Goal: Task Accomplishment & Management: Complete application form

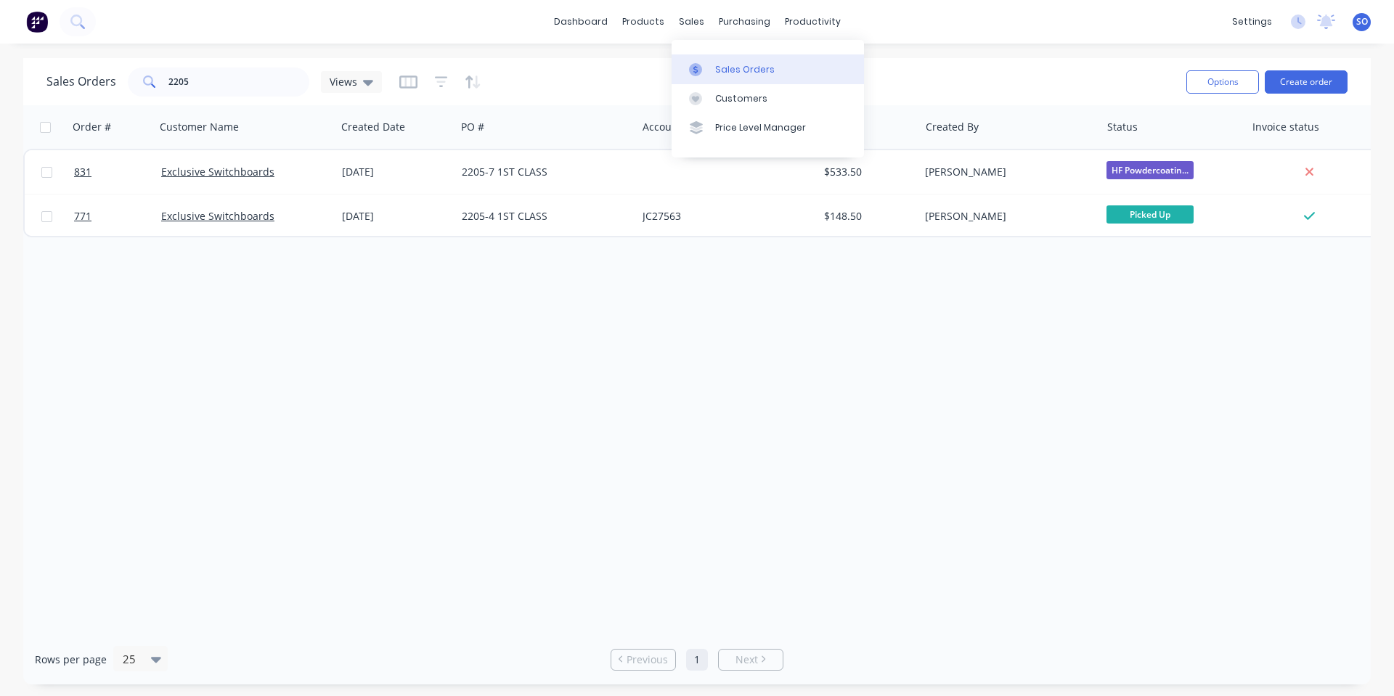
click at [703, 77] on link "Sales Orders" at bounding box center [767, 68] width 192 height 29
drag, startPoint x: 216, startPoint y: 79, endPoint x: 35, endPoint y: 93, distance: 182.0
click at [44, 90] on div "Sales Orders 2205 Views Options Create order" at bounding box center [696, 81] width 1347 height 47
type input "823"
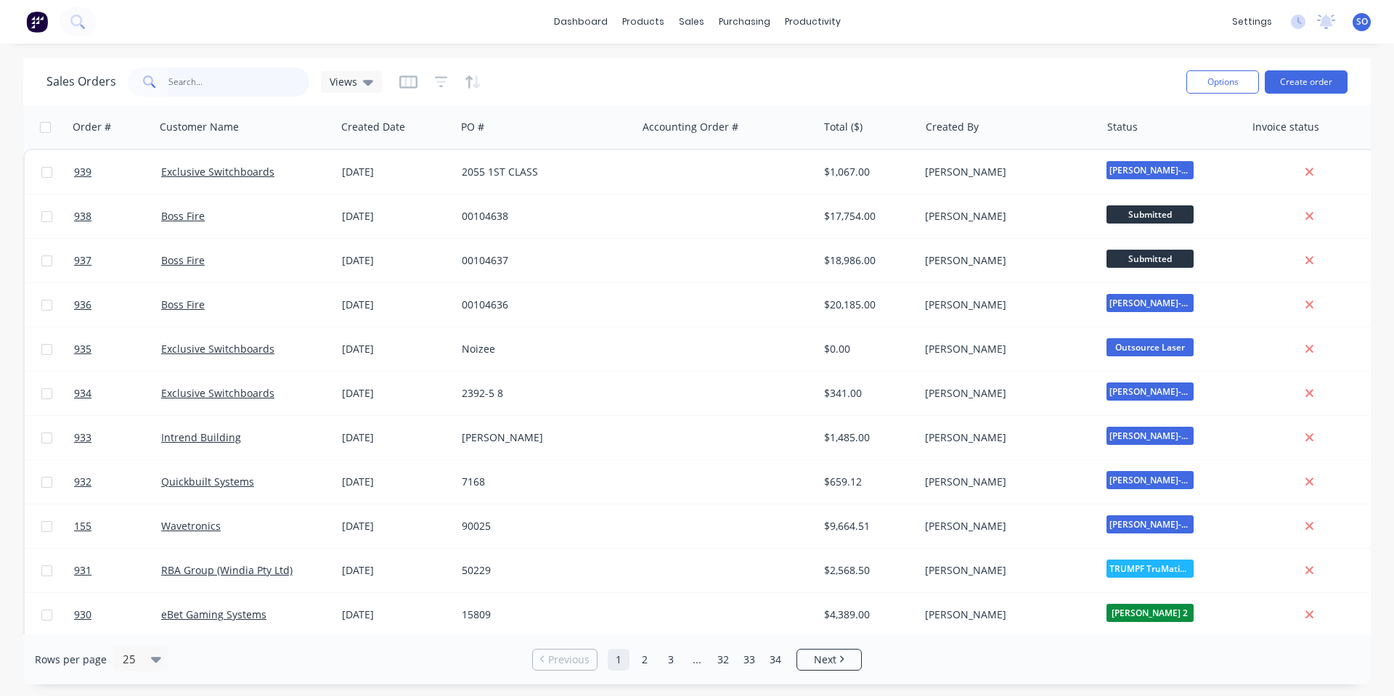
click at [261, 68] on input "text" at bounding box center [239, 82] width 142 height 29
type input "823"
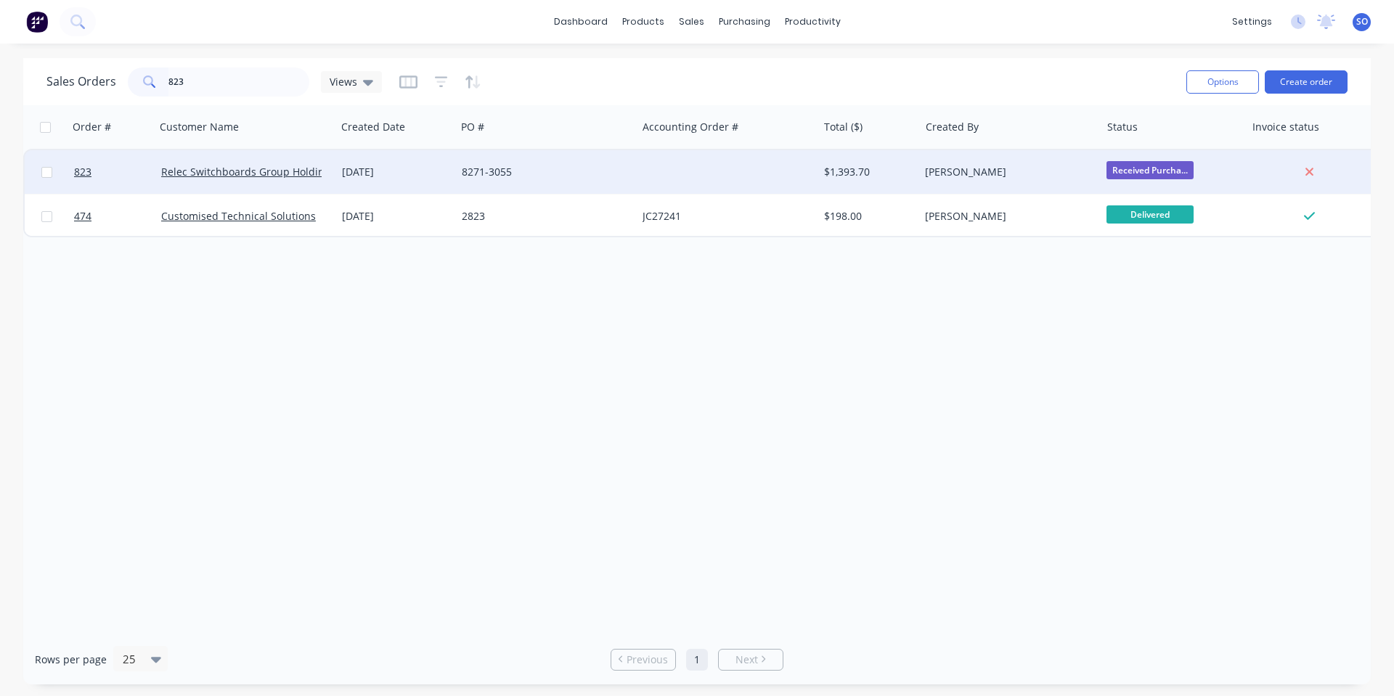
click at [809, 168] on div at bounding box center [727, 172] width 181 height 44
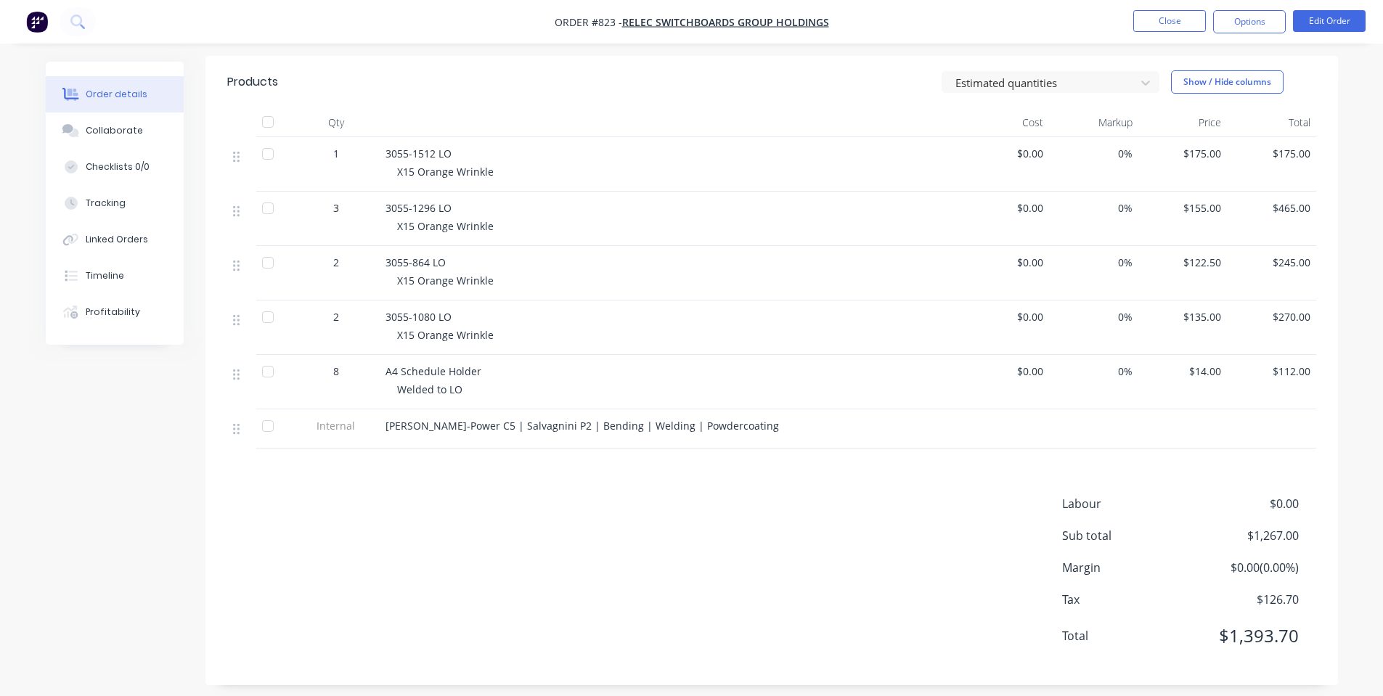
scroll to position [359, 0]
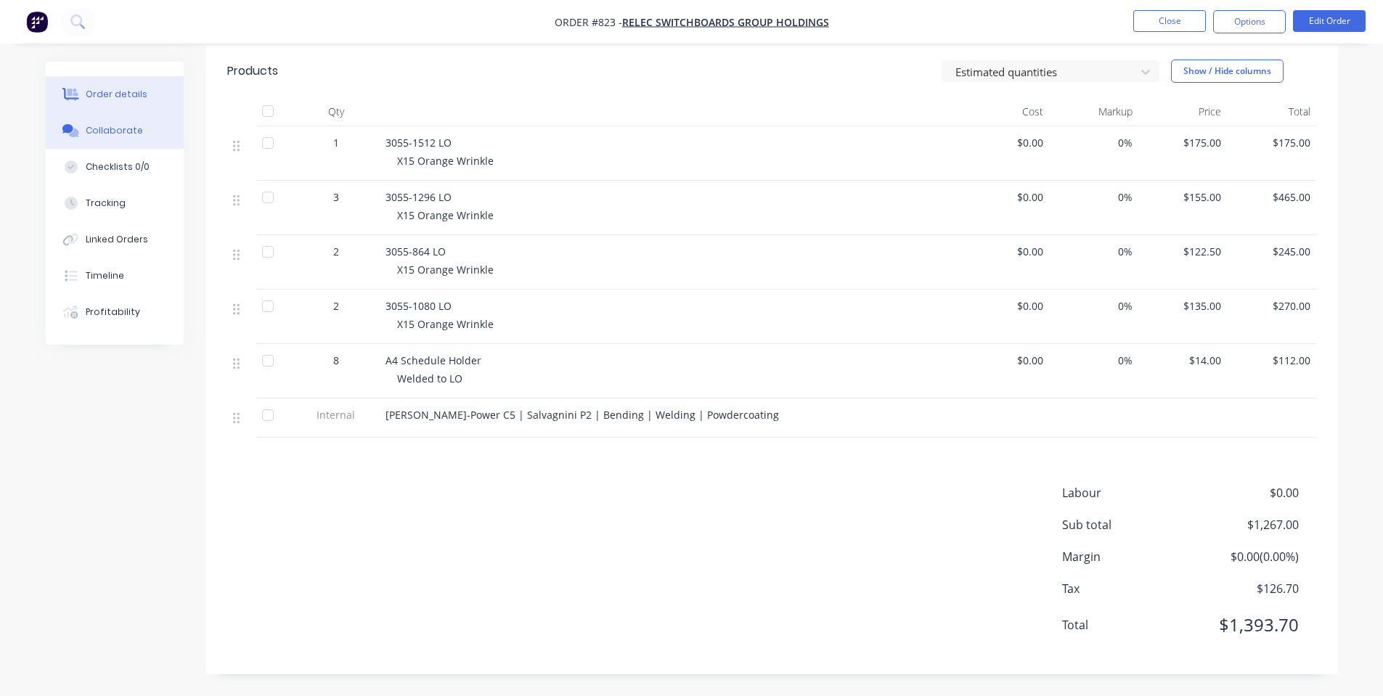
click at [81, 123] on button "Collaborate" at bounding box center [115, 131] width 138 height 36
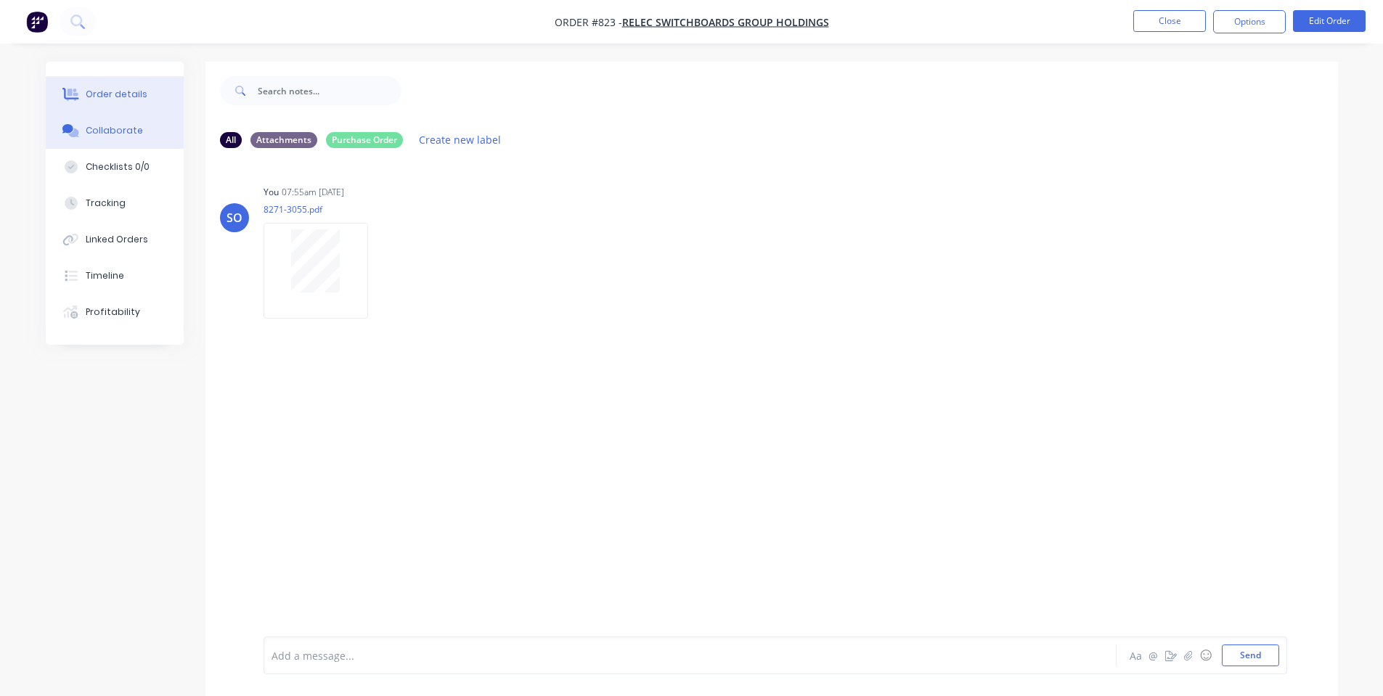
click at [81, 89] on div at bounding box center [71, 94] width 22 height 13
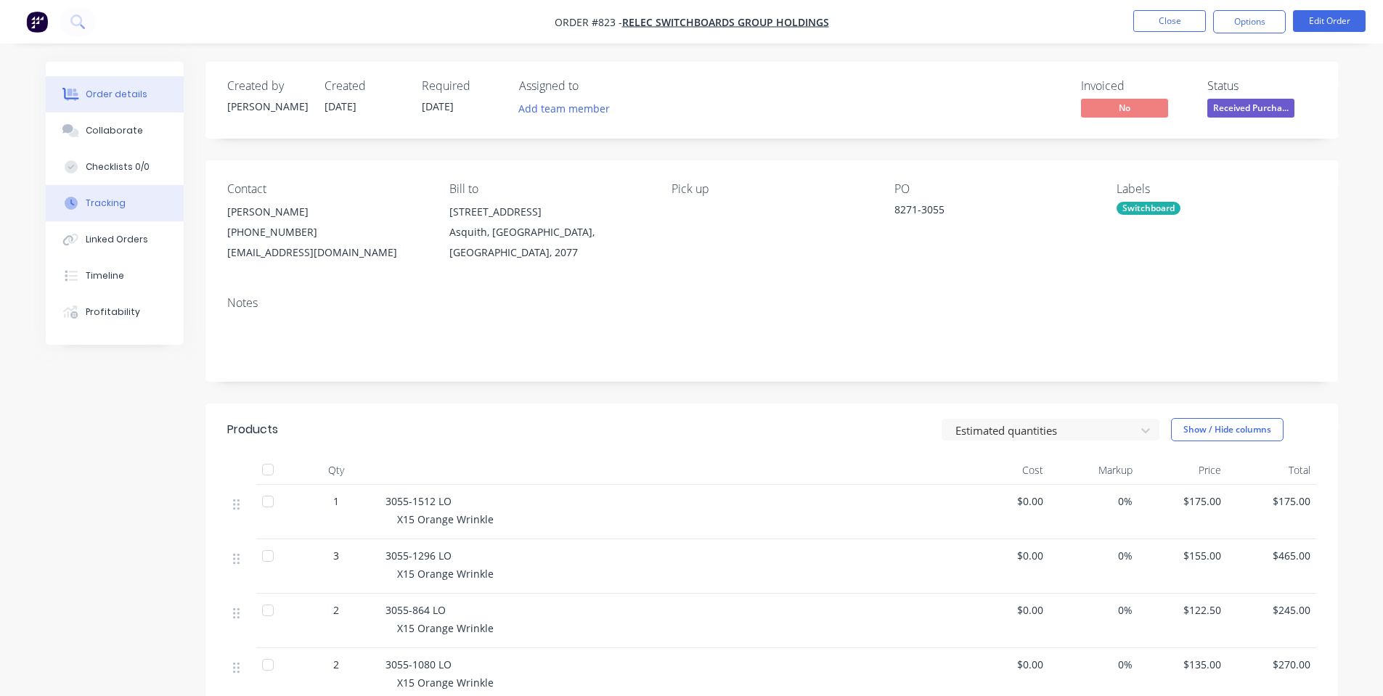
click at [66, 205] on icon at bounding box center [71, 203] width 13 height 13
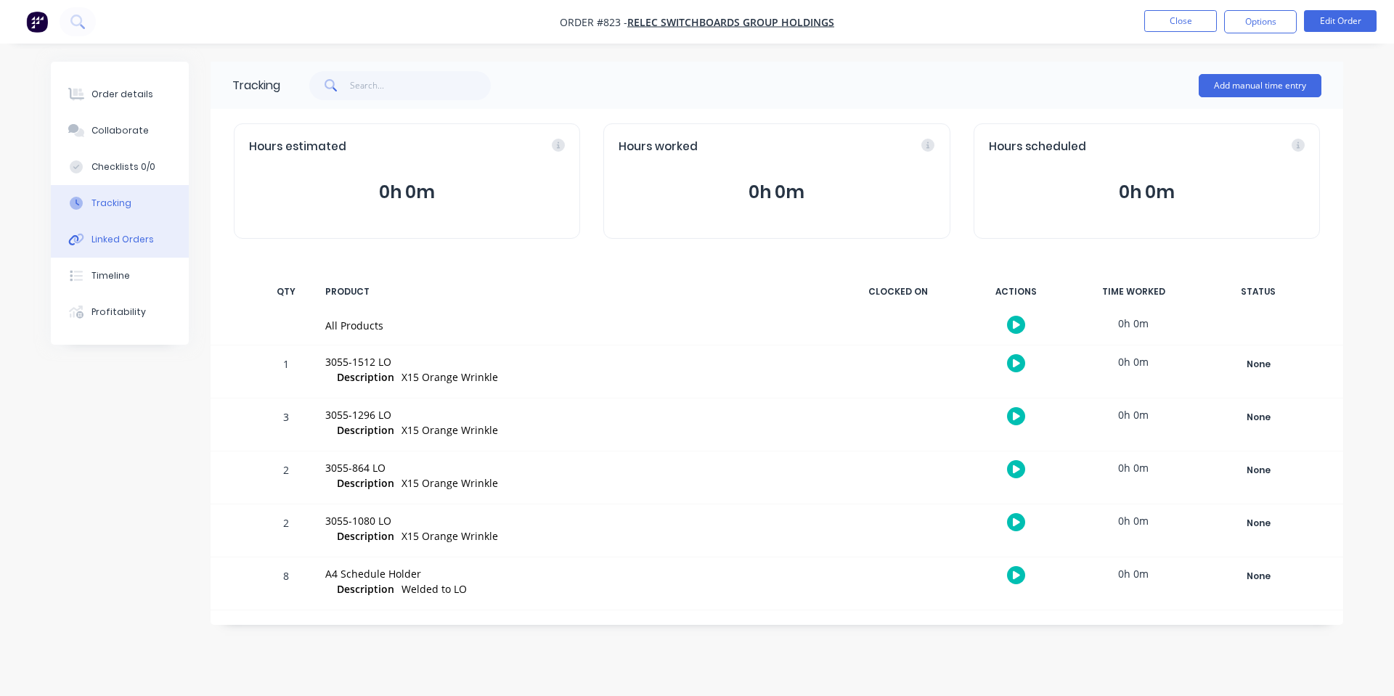
click at [86, 240] on div at bounding box center [76, 239] width 22 height 13
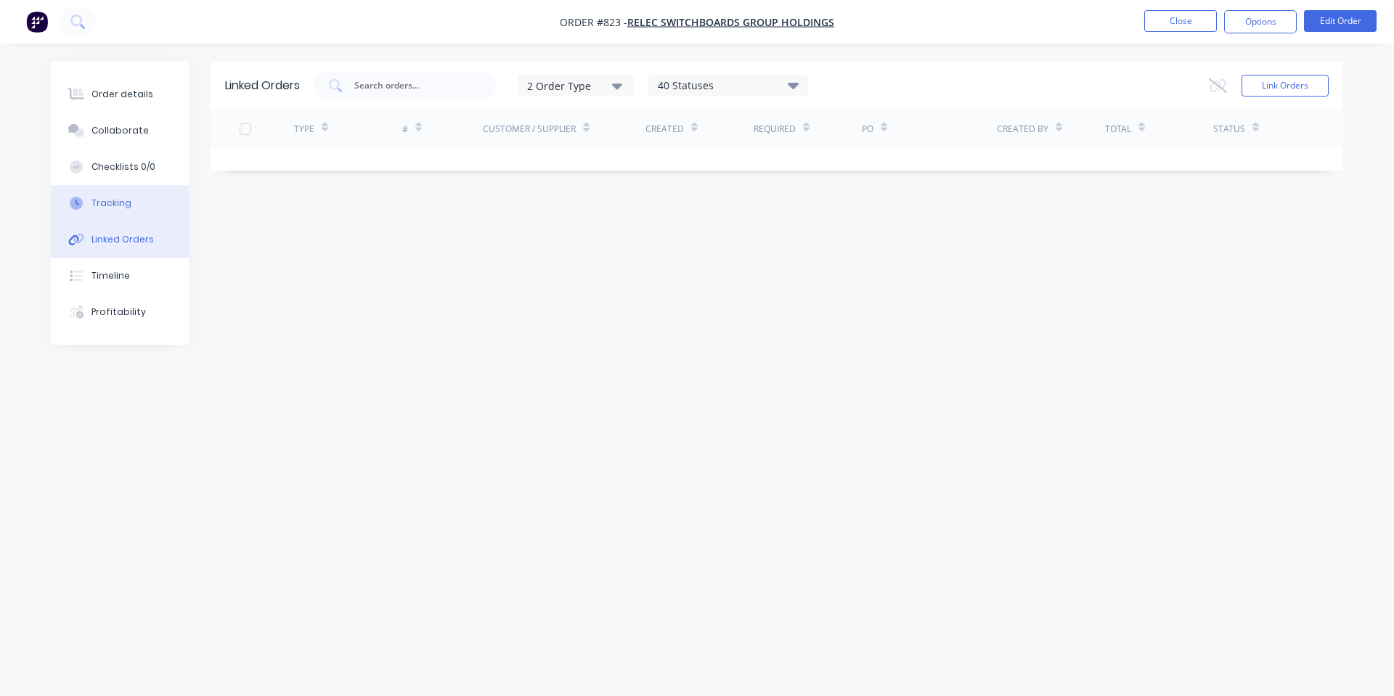
click at [102, 215] on button "Tracking" at bounding box center [120, 203] width 138 height 36
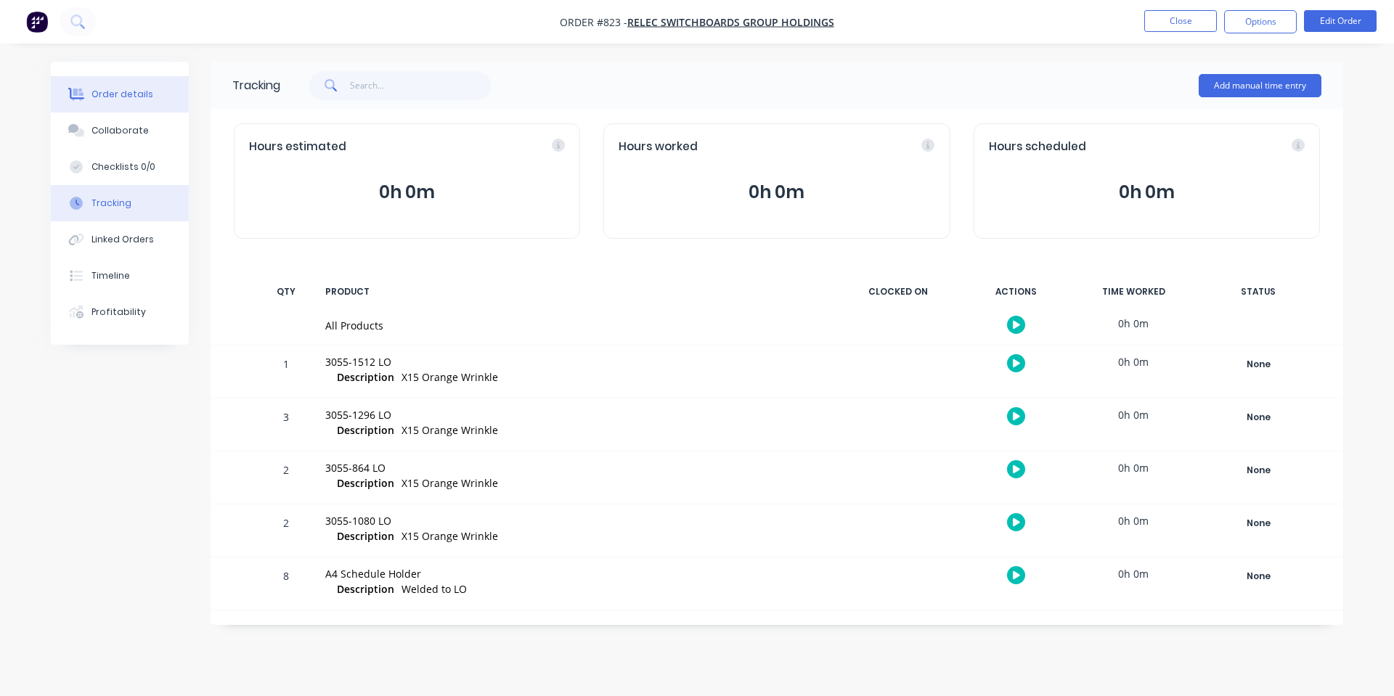
drag, startPoint x: 130, startPoint y: 74, endPoint x: 147, endPoint y: 101, distance: 32.0
click at [132, 80] on div "Order details Collaborate Checklists 0/0 Tracking Linked Orders Timeline Profit…" at bounding box center [120, 203] width 138 height 283
click at [138, 208] on button "Tracking" at bounding box center [120, 203] width 138 height 36
click at [136, 271] on button "Timeline" at bounding box center [120, 276] width 138 height 36
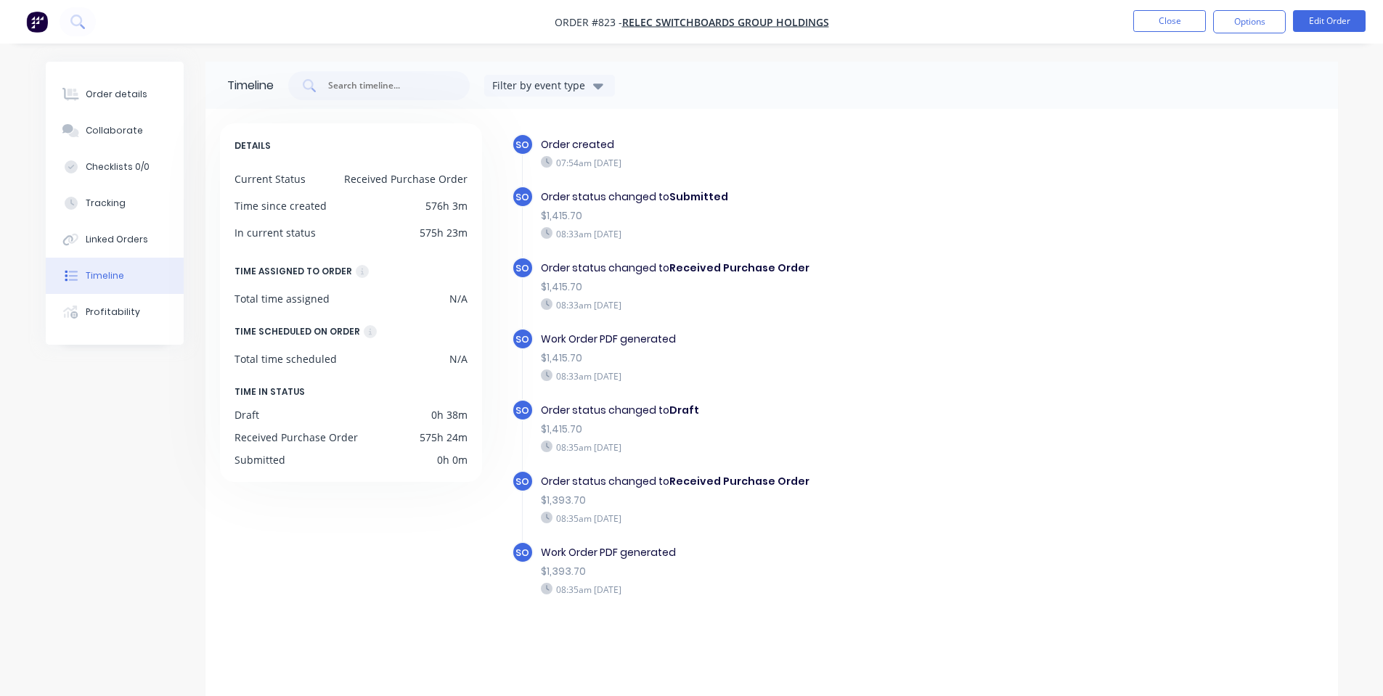
click at [681, 476] on b "Received Purchase Order" at bounding box center [739, 481] width 140 height 15
drag, startPoint x: 704, startPoint y: 570, endPoint x: 663, endPoint y: 568, distance: 40.7
click at [703, 570] on div "$1,393.70" at bounding box center [792, 571] width 502 height 15
click at [94, 91] on div "Order details" at bounding box center [117, 94] width 62 height 13
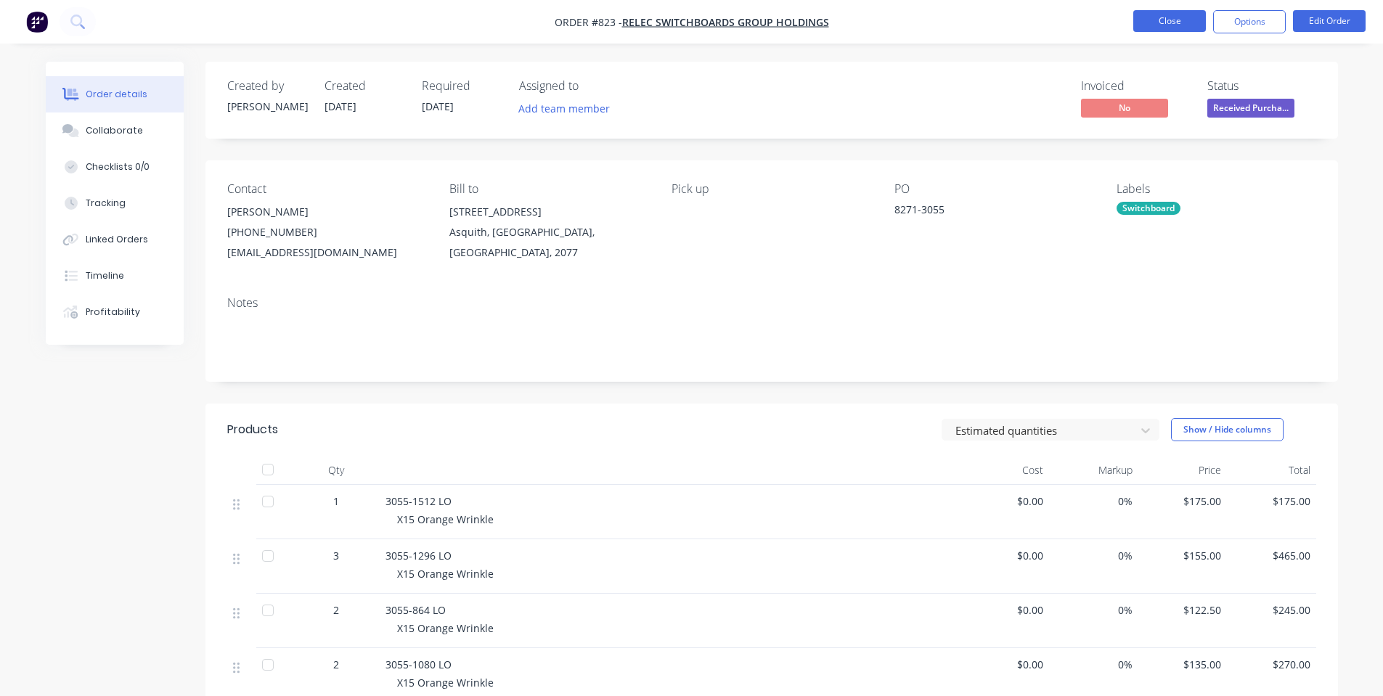
click at [1182, 23] on button "Close" at bounding box center [1169, 21] width 73 height 22
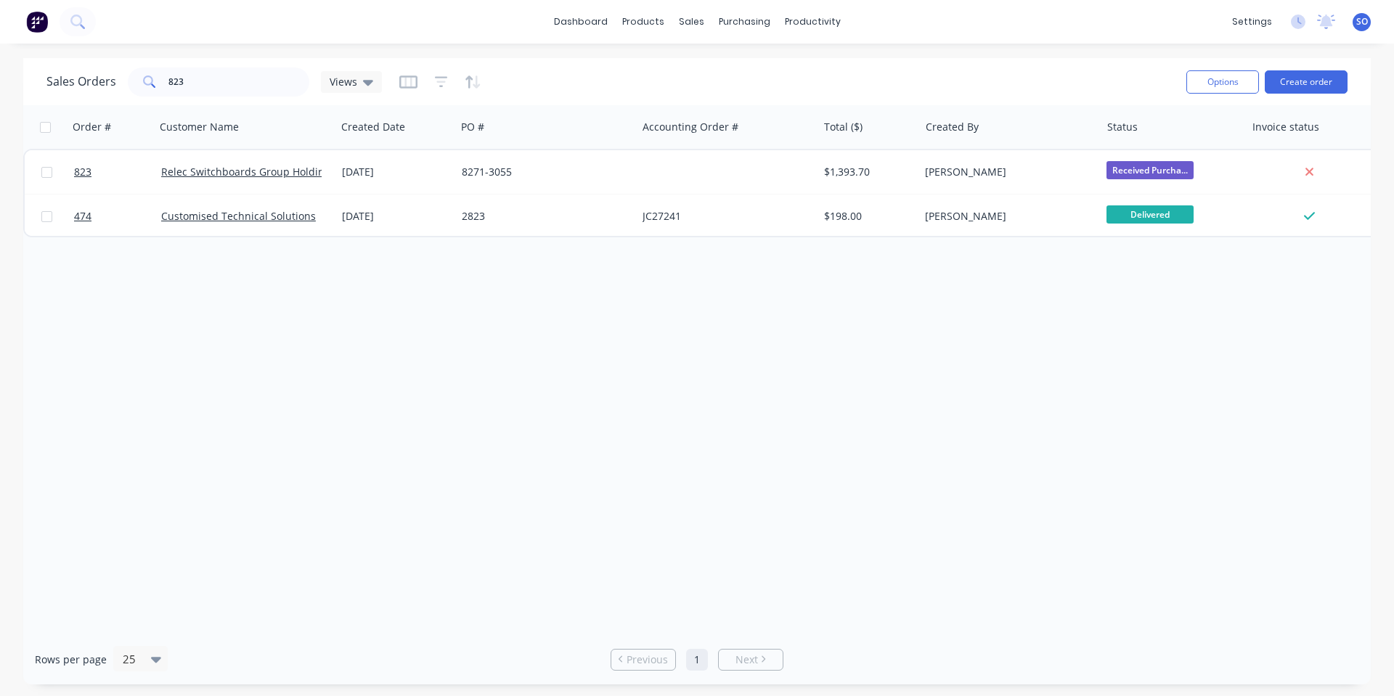
click at [1316, 69] on div "Options Create order" at bounding box center [1263, 82] width 167 height 36
click at [1282, 86] on button "Create order" at bounding box center [1306, 81] width 83 height 23
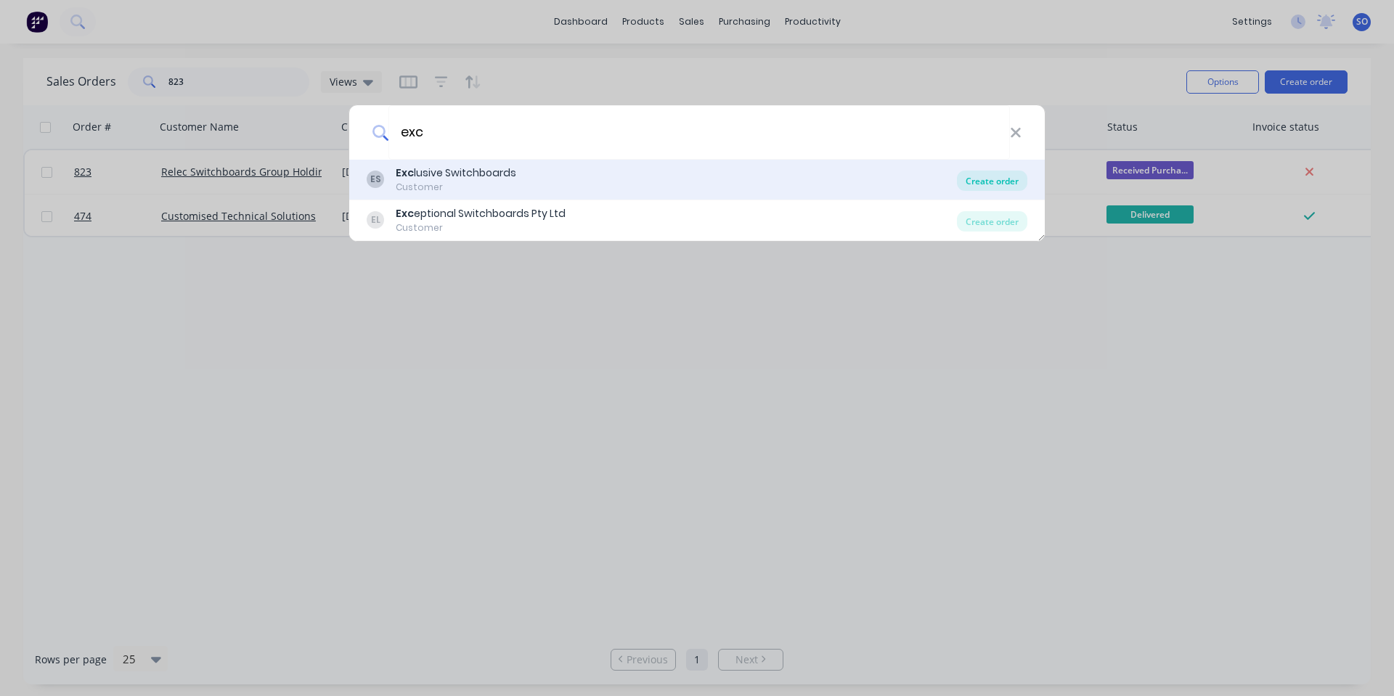
type input "exc"
click at [1000, 184] on div "Create order" at bounding box center [992, 181] width 70 height 20
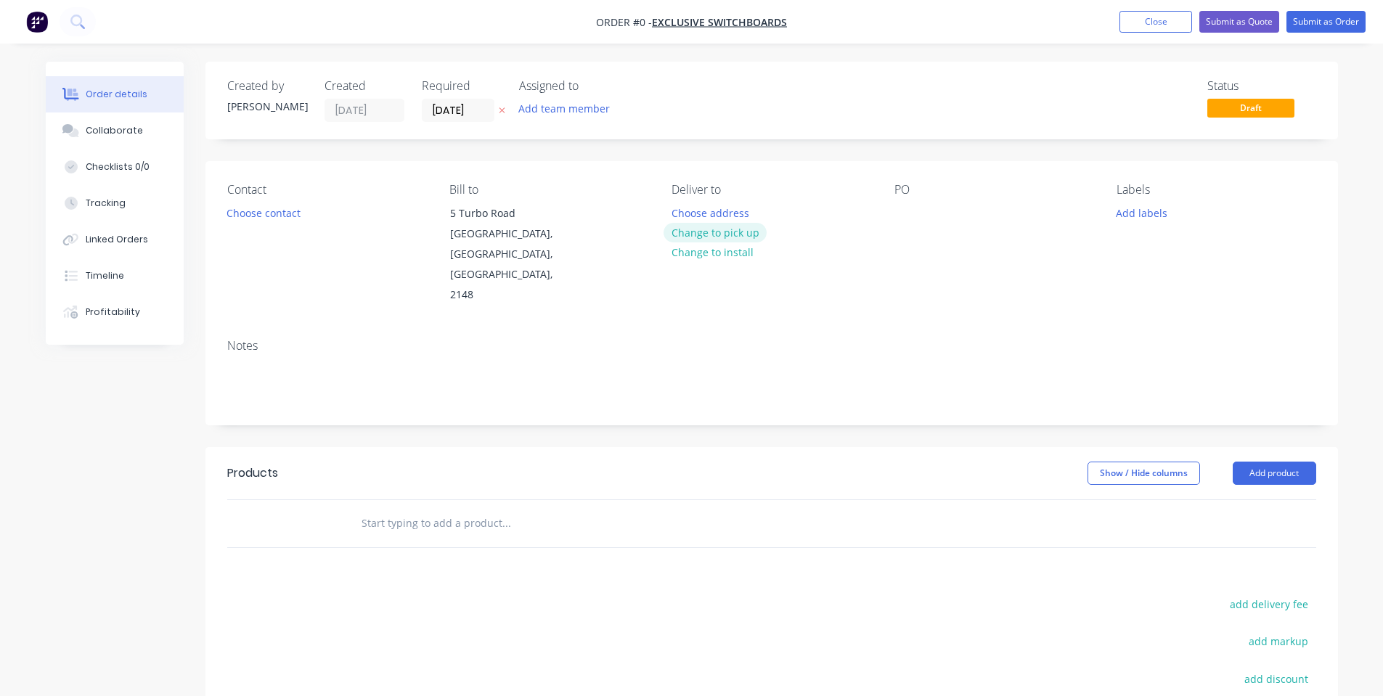
click at [708, 234] on button "Change to pick up" at bounding box center [714, 233] width 103 height 20
click at [232, 216] on button "Choose contact" at bounding box center [262, 213] width 89 height 20
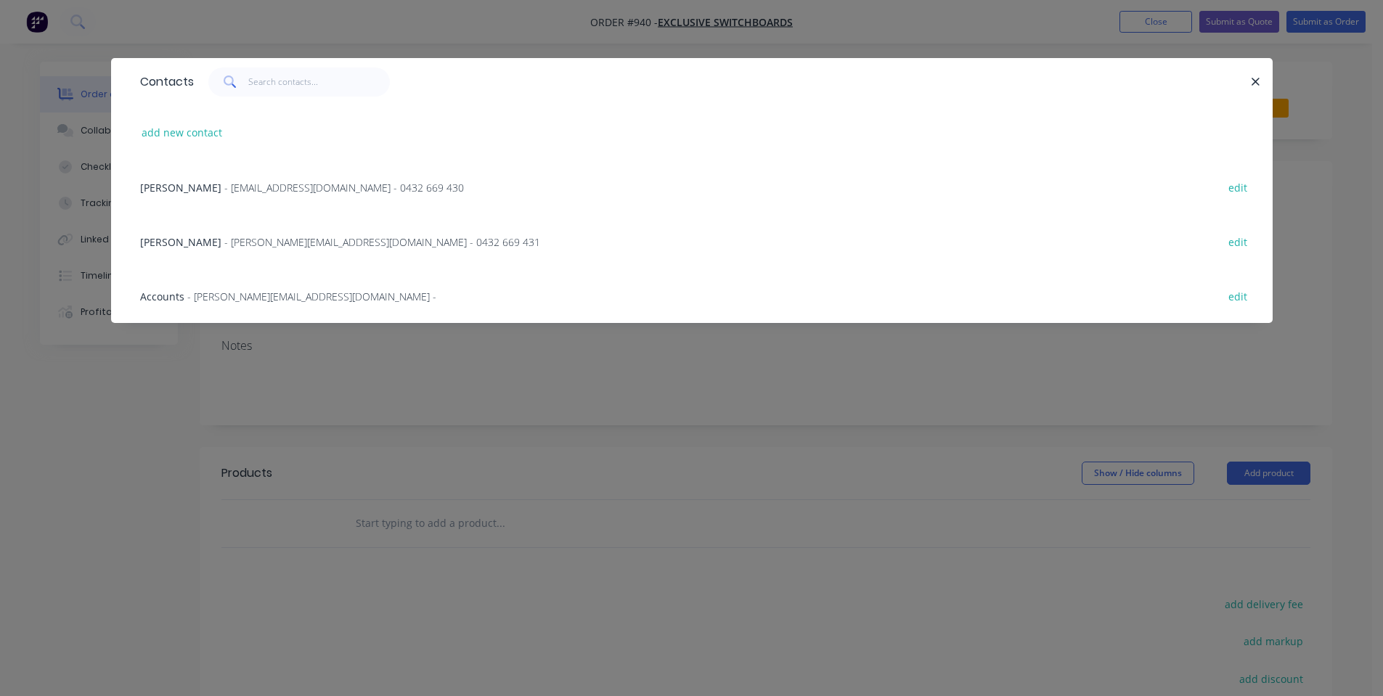
click at [309, 204] on div "[PERSON_NAME] - [EMAIL_ADDRESS][DOMAIN_NAME] - 0432 669 430 edit" at bounding box center [692, 187] width 1118 height 54
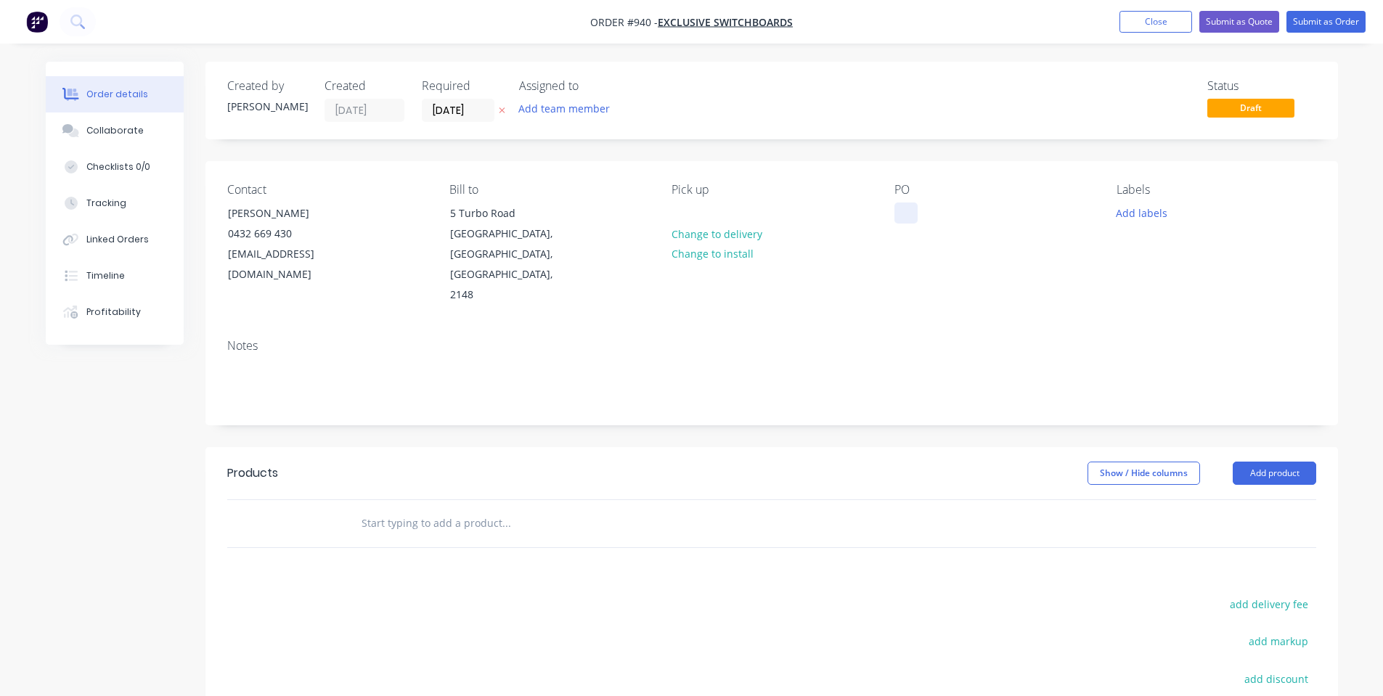
click at [916, 212] on div at bounding box center [905, 213] width 23 height 21
click at [1167, 215] on button "Add labels" at bounding box center [1141, 213] width 67 height 20
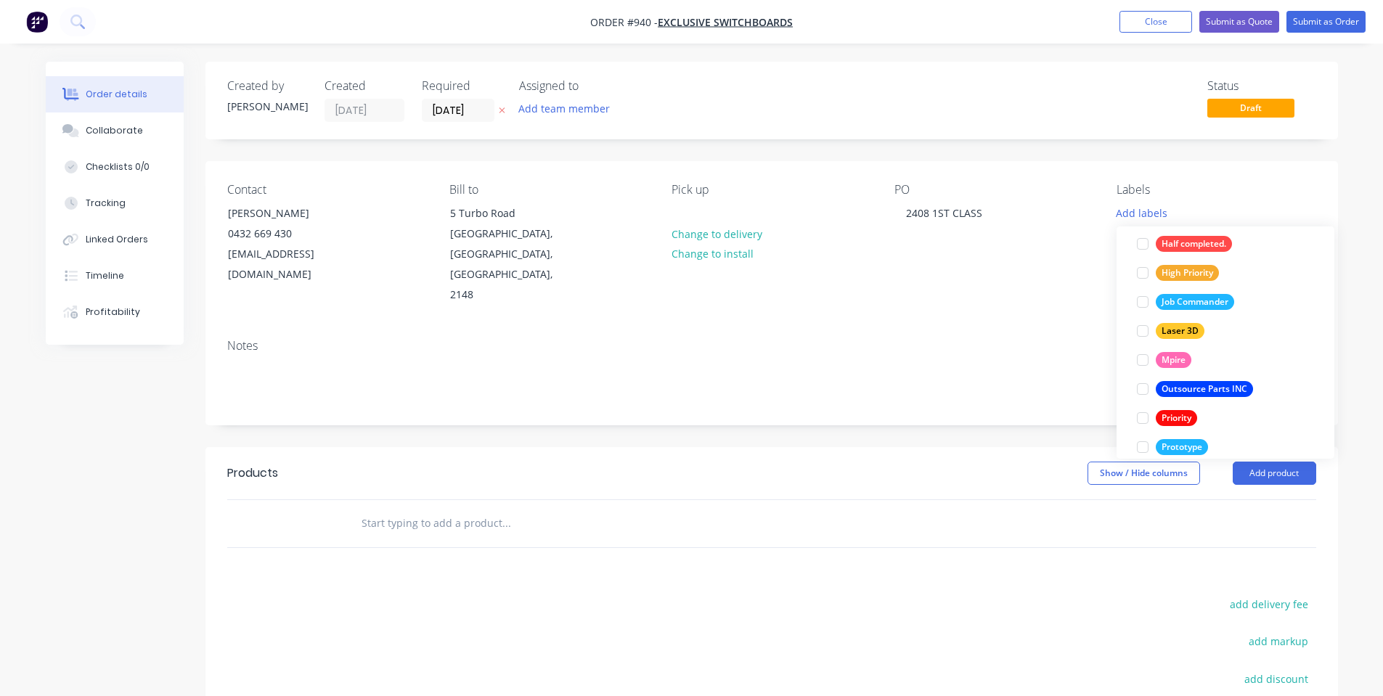
scroll to position [407, 0]
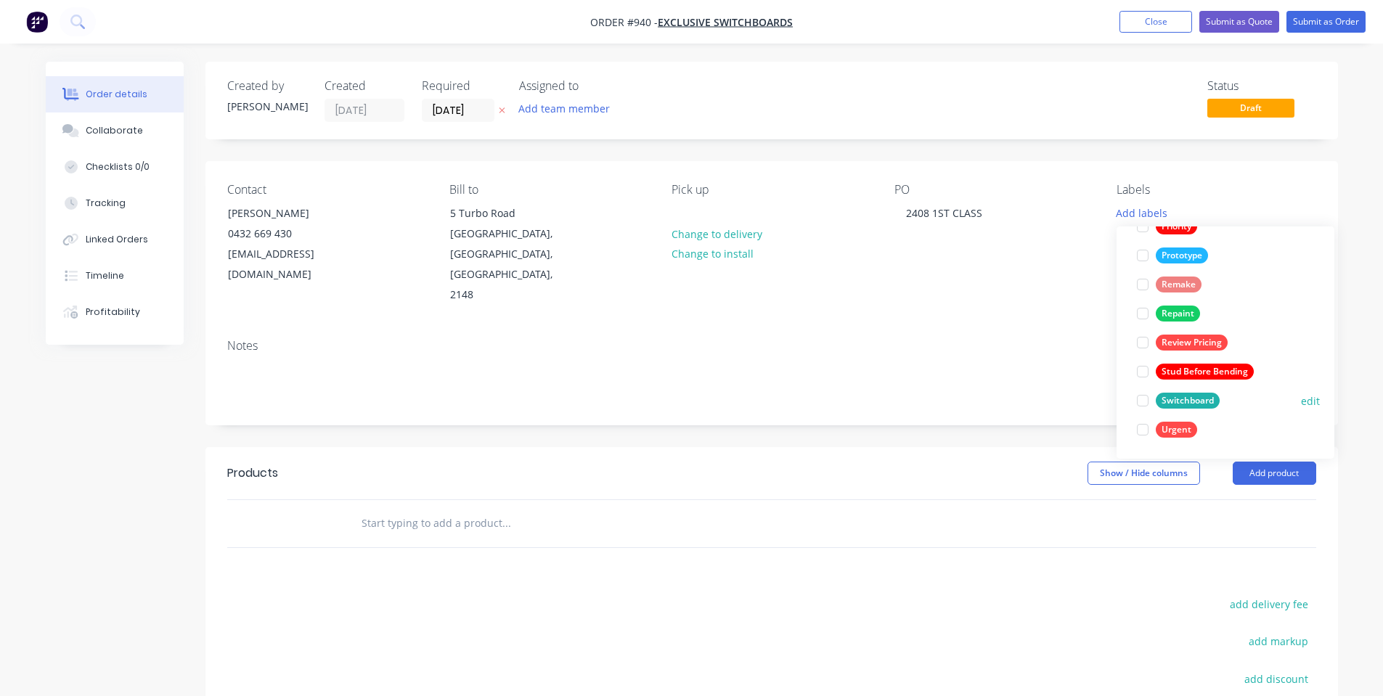
click at [1165, 396] on div "Switchboard" at bounding box center [1188, 401] width 64 height 16
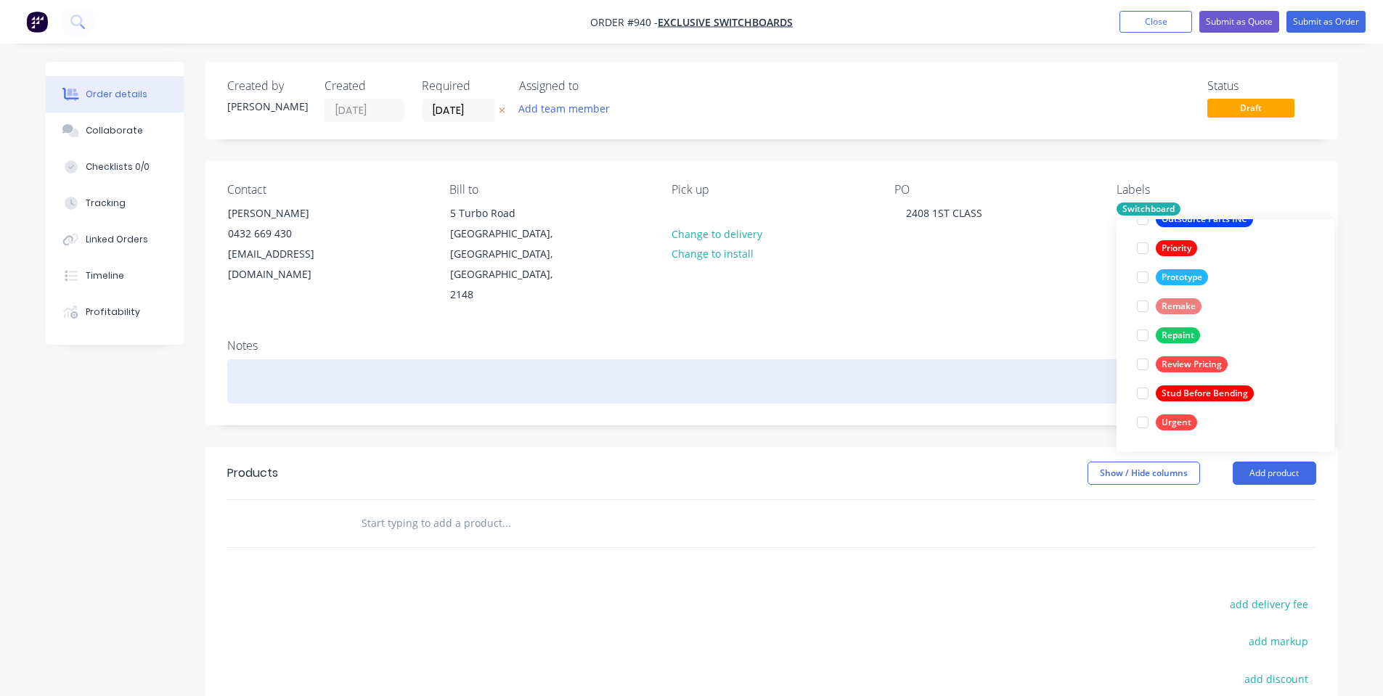
scroll to position [0, 0]
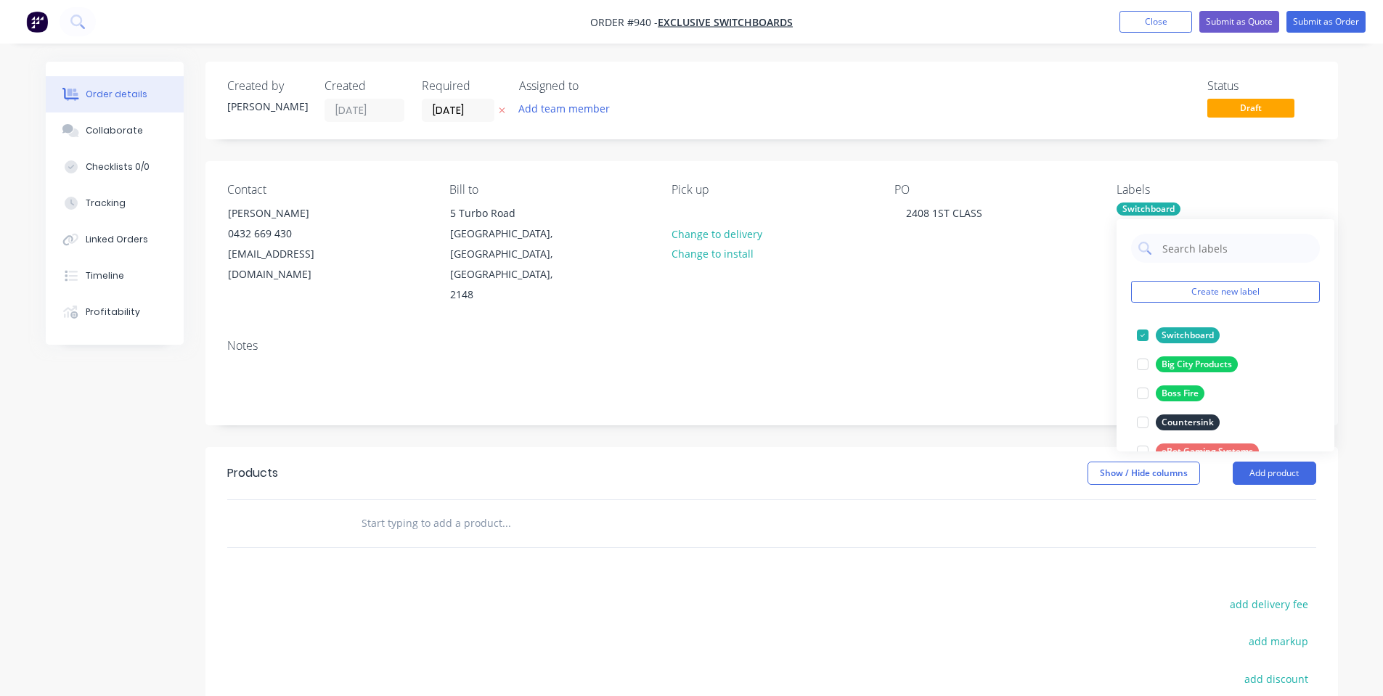
click at [947, 339] on div "Notes" at bounding box center [771, 346] width 1089 height 14
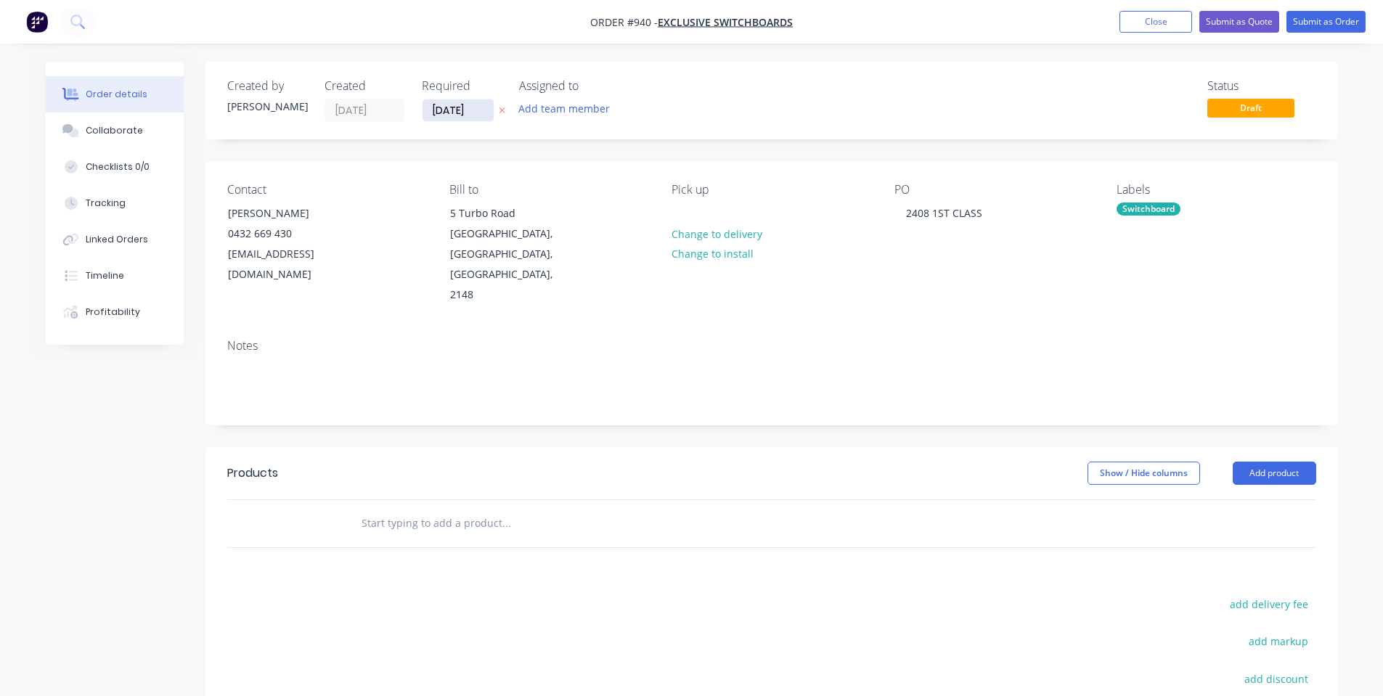
click at [429, 115] on input "[DATE]" at bounding box center [457, 110] width 71 height 22
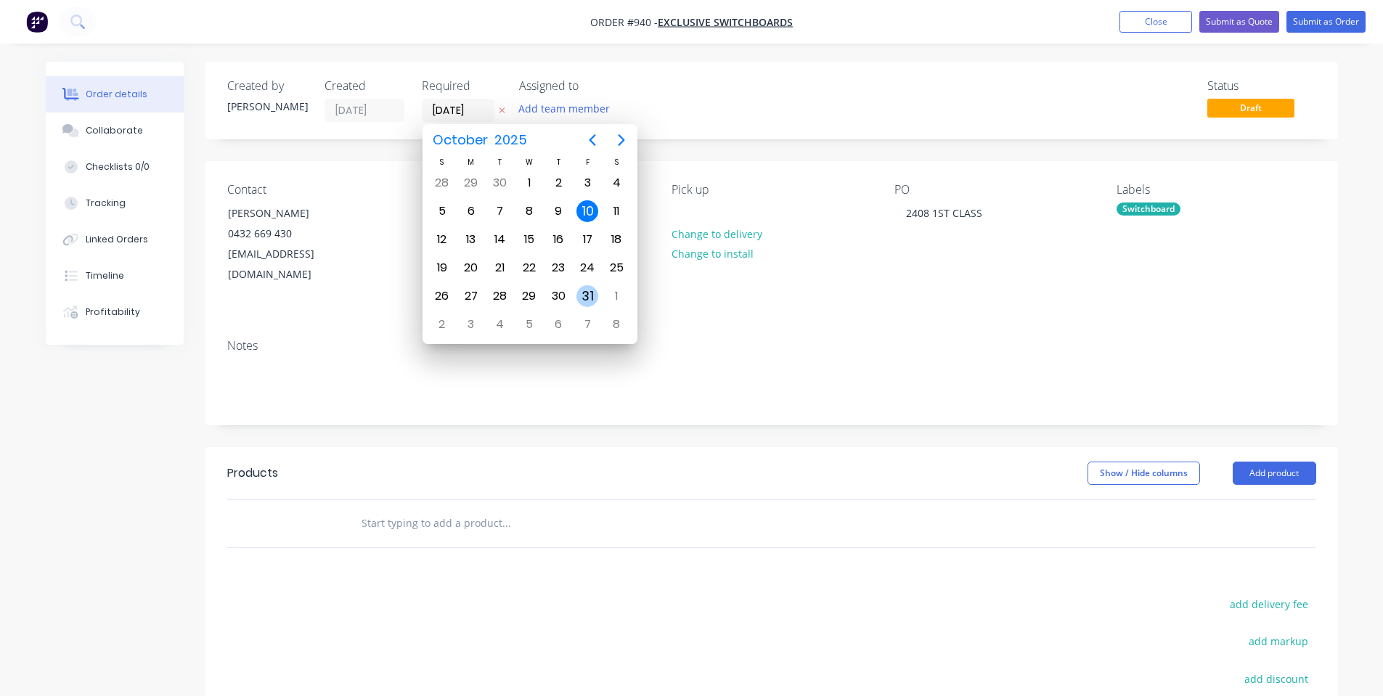
drag, startPoint x: 584, startPoint y: 289, endPoint x: 560, endPoint y: 259, distance: 38.2
click at [588, 289] on div "31" at bounding box center [587, 296] width 22 height 22
type input "[DATE]"
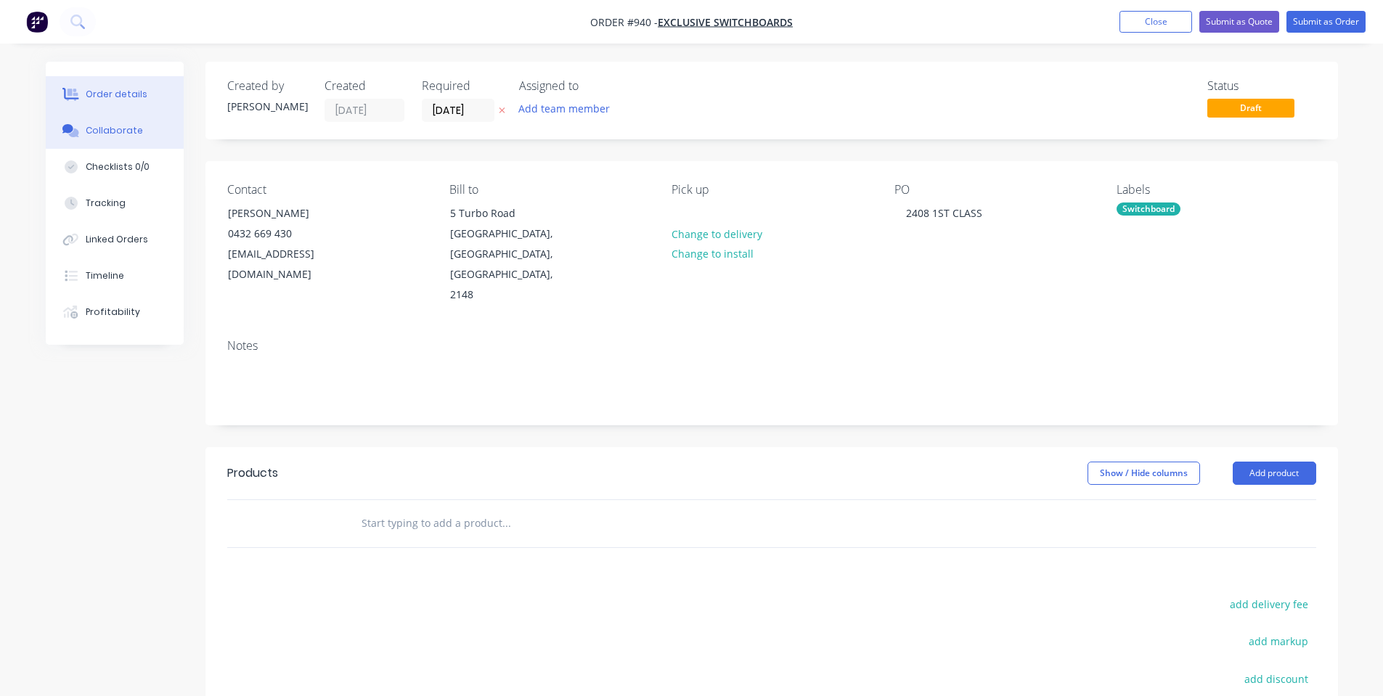
click at [81, 146] on button "Collaborate" at bounding box center [115, 131] width 138 height 36
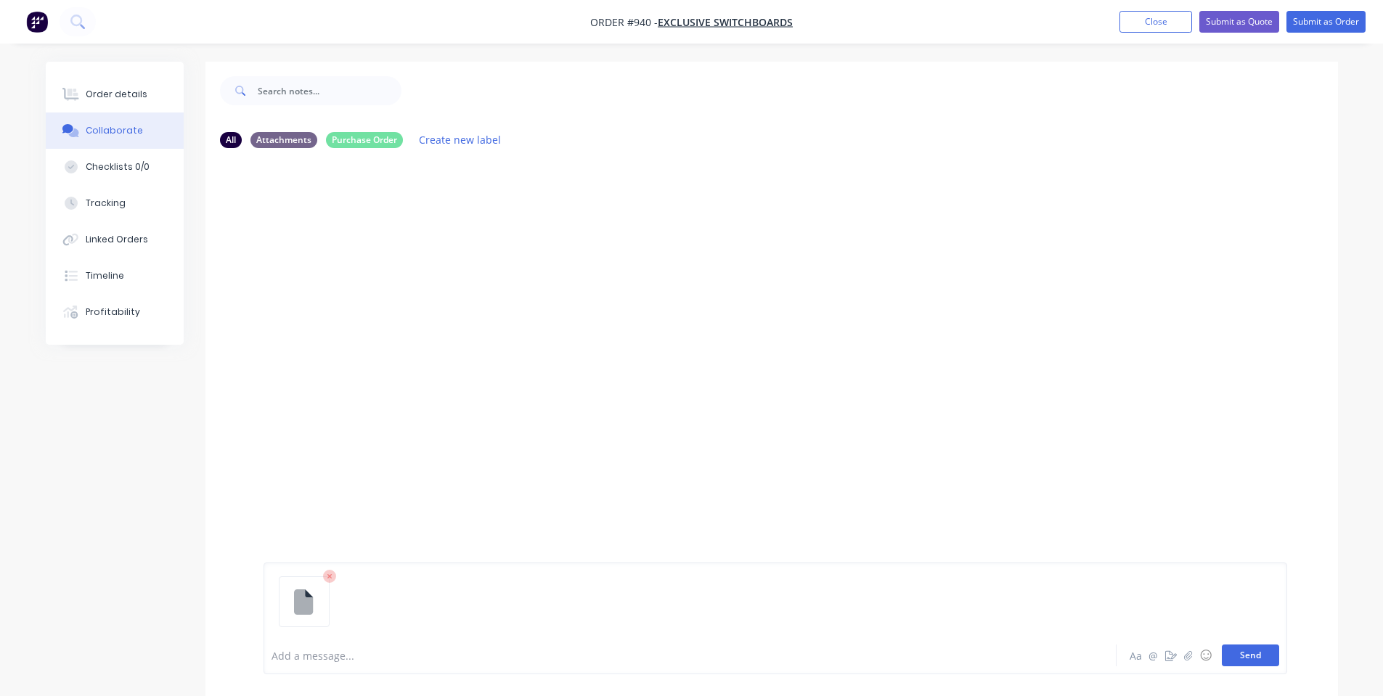
click at [1252, 656] on button "Send" at bounding box center [1250, 656] width 57 height 22
click at [691, 655] on div at bounding box center [649, 655] width 755 height 15
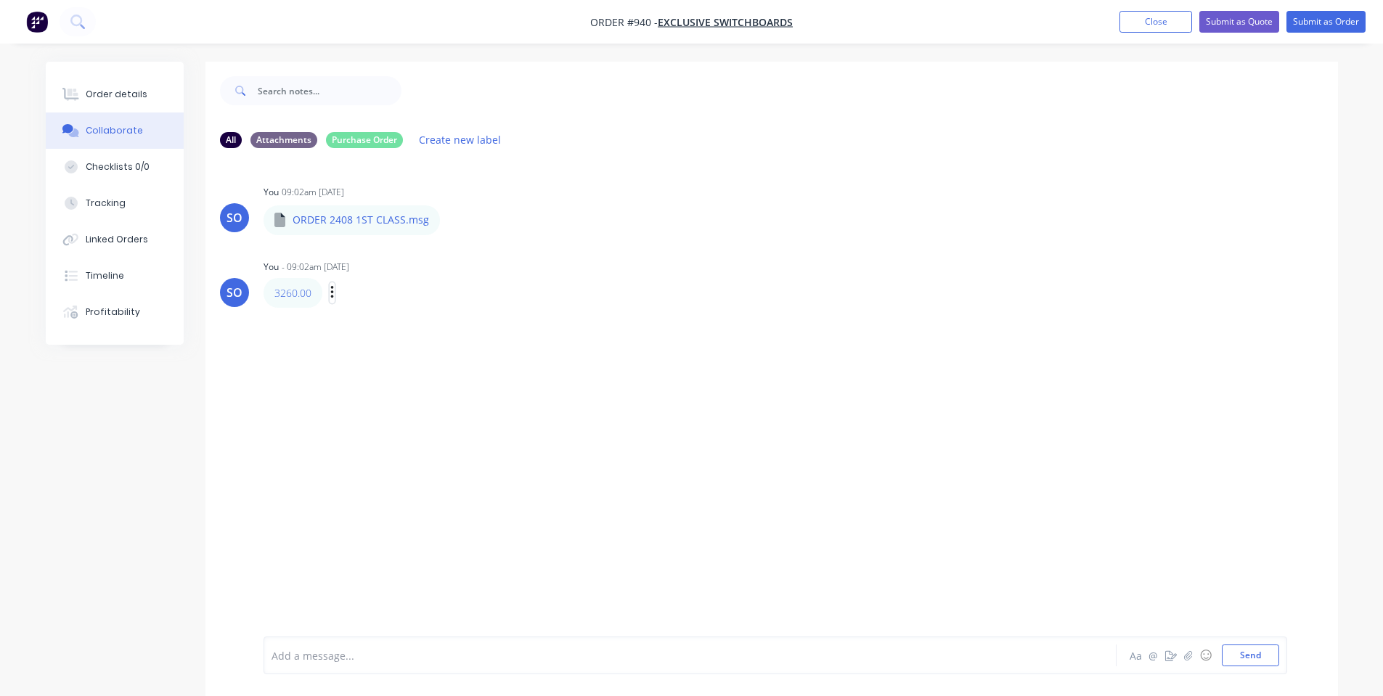
click at [330, 289] on icon "button" at bounding box center [332, 293] width 4 height 17
click at [364, 320] on button "Edit" at bounding box center [384, 319] width 91 height 24
click at [271, 657] on div "3260.00" at bounding box center [649, 655] width 756 height 15
click at [342, 298] on div "Labels Edit Delete" at bounding box center [339, 292] width 9 height 21
click at [340, 295] on icon "button" at bounding box center [338, 292] width 4 height 17
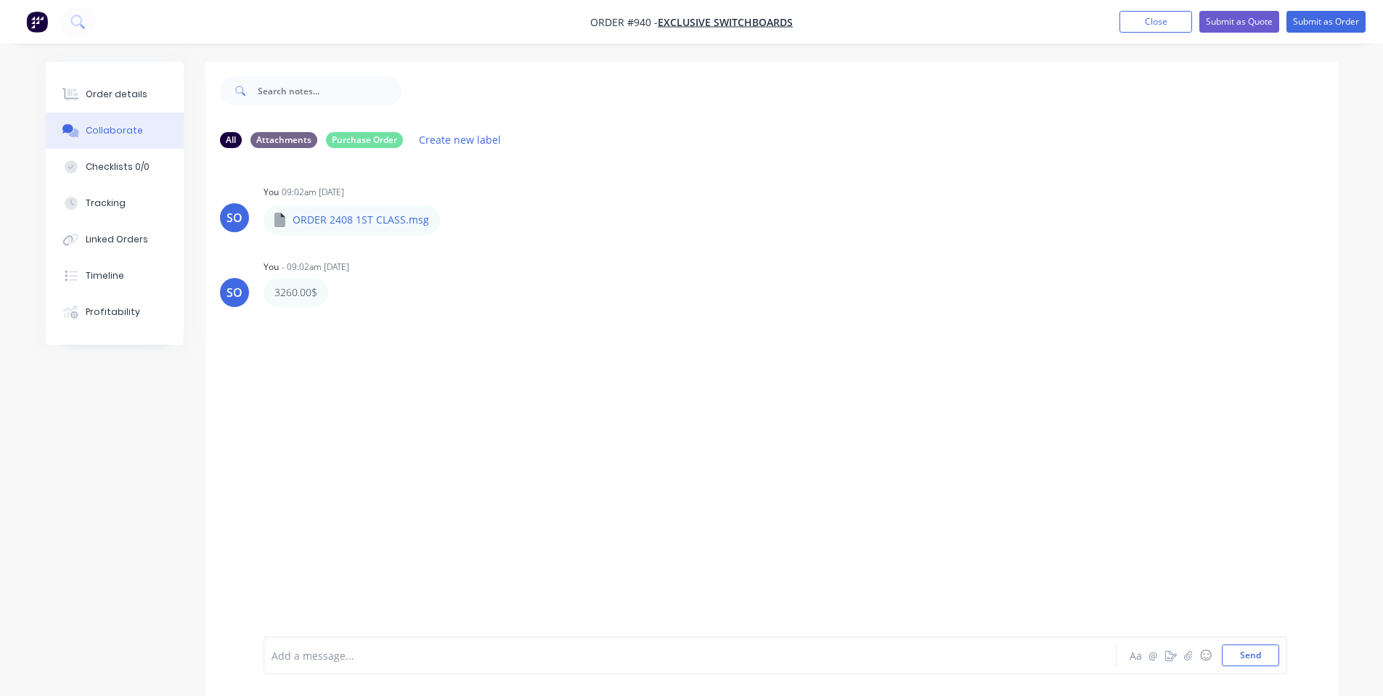
click at [354, 319] on div "SO You 09:02am [DATE] ORDER 2408 1ST CLASS.msg ORDER 2408 1ST CLASS.msg Labels …" at bounding box center [771, 398] width 1132 height 477
click at [338, 293] on icon "button" at bounding box center [337, 291] width 3 height 13
click at [360, 314] on button "Edit" at bounding box center [390, 318] width 91 height 24
click at [166, 92] on button "Order details" at bounding box center [115, 94] width 138 height 36
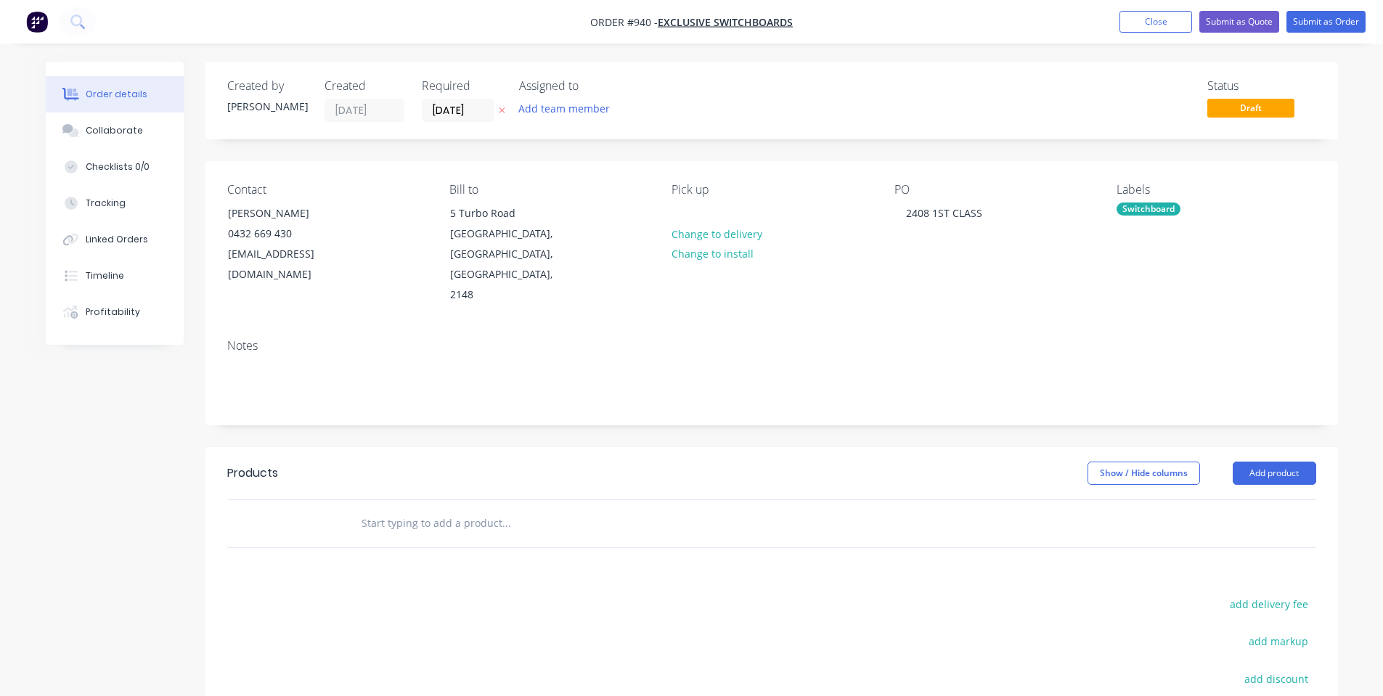
click at [942, 500] on div at bounding box center [771, 523] width 1089 height 47
click at [434, 509] on input "text" at bounding box center [506, 523] width 290 height 29
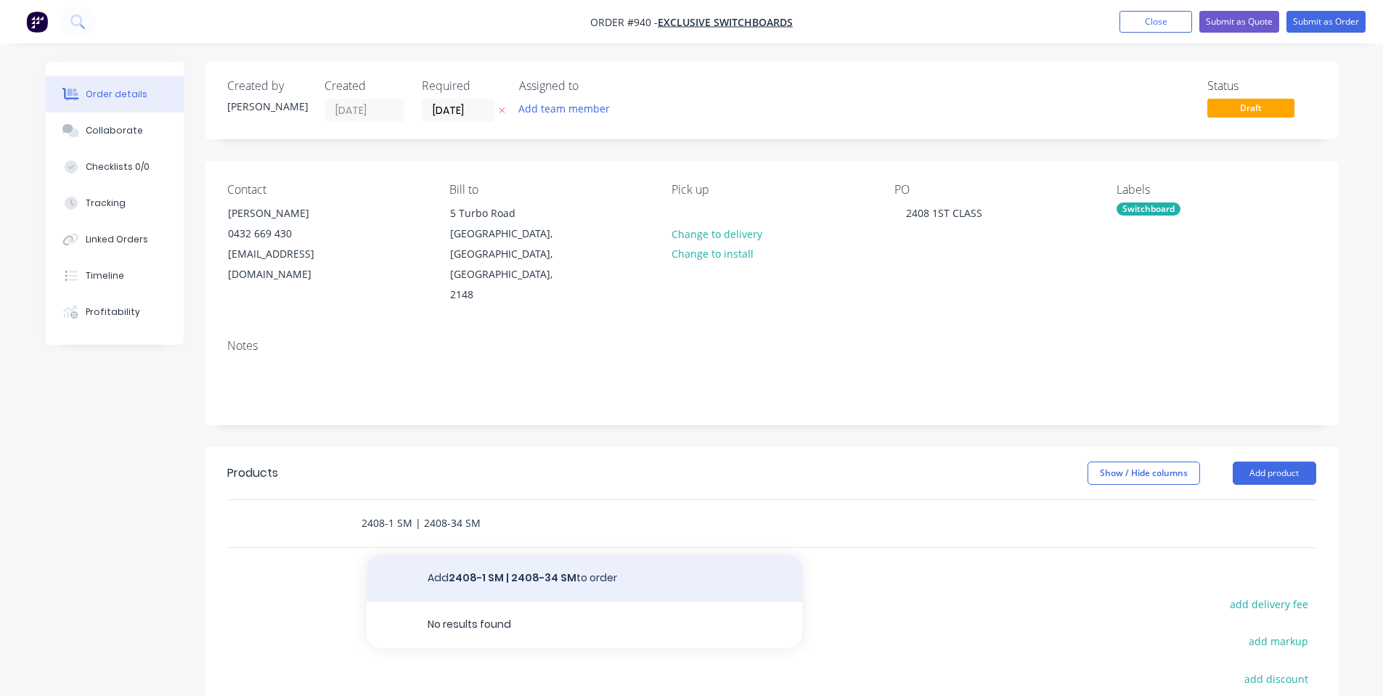
type input "2408-1 SM | 2408-34 SM"
click at [512, 555] on button "Add 2408-1 SM | 2408-34 SM to order" at bounding box center [585, 578] width 436 height 46
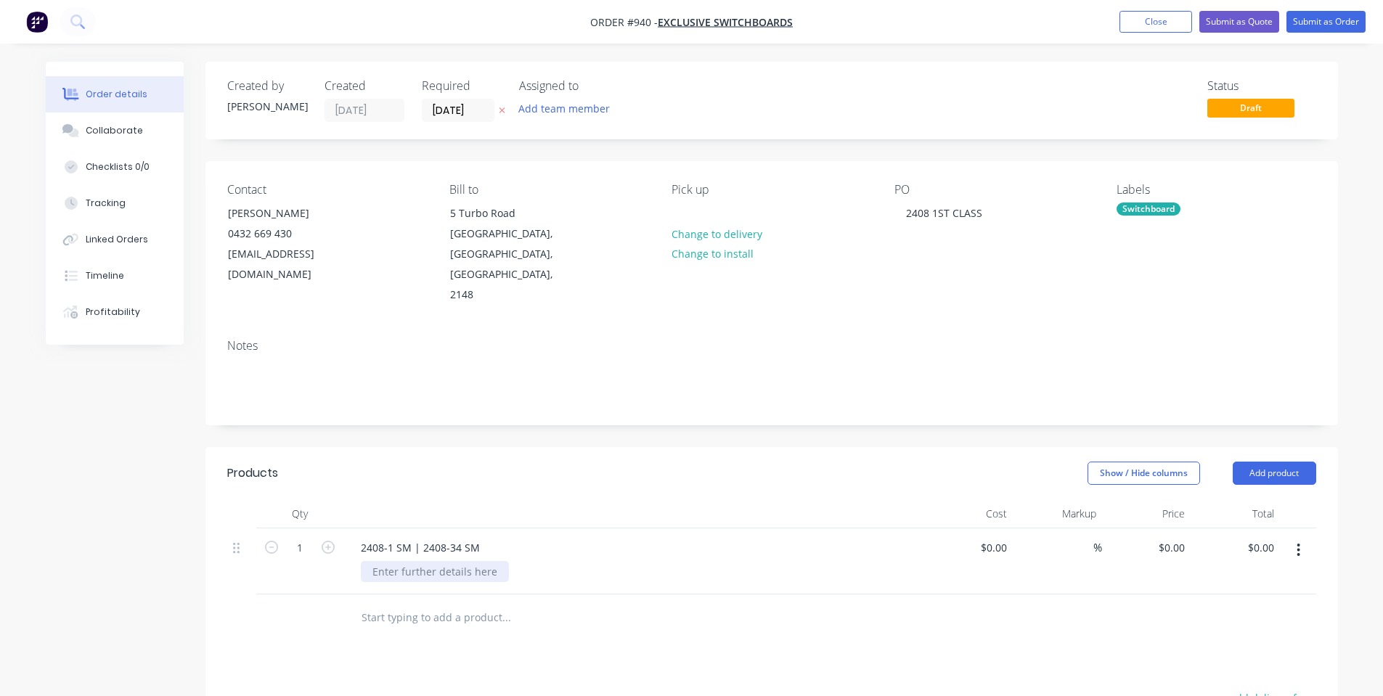
click at [483, 561] on div at bounding box center [435, 571] width 148 height 21
click at [575, 499] on div at bounding box center [633, 513] width 581 height 29
click at [1178, 537] on input "0" at bounding box center [1182, 547] width 17 height 21
type input "$3,260.00"
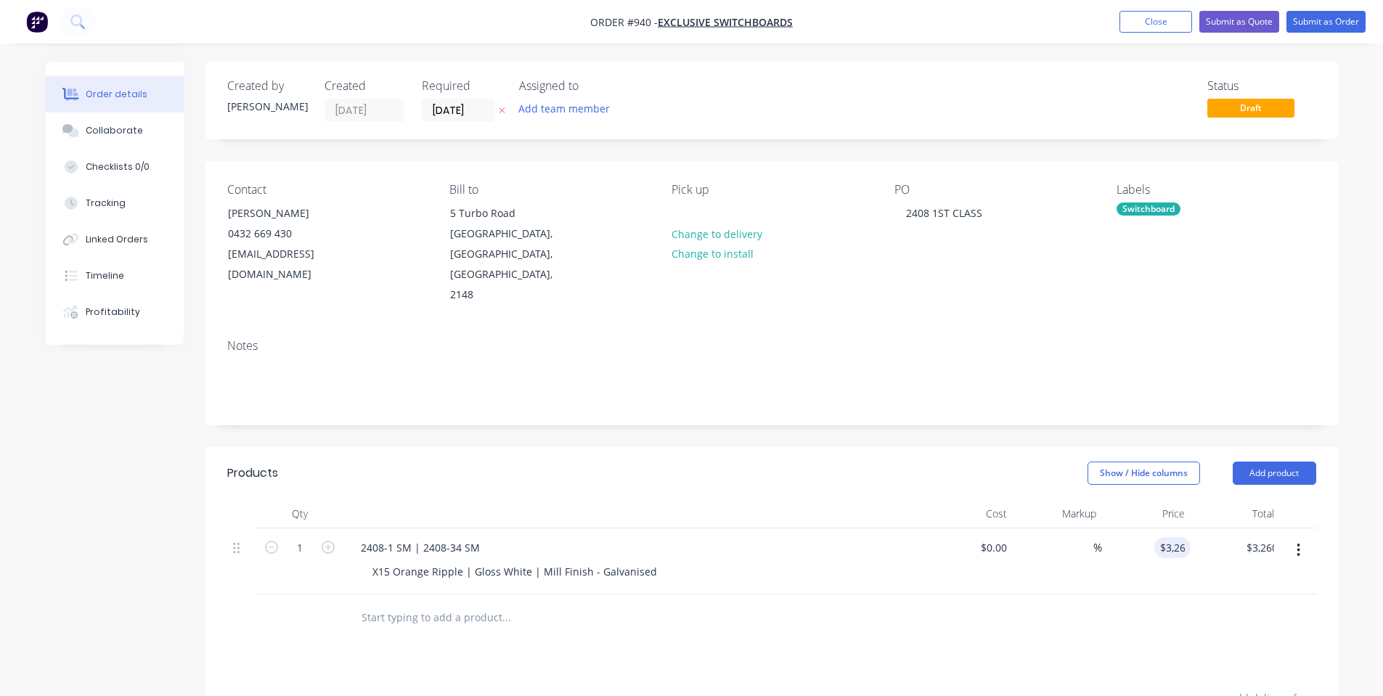
click at [1062, 595] on div at bounding box center [771, 618] width 1089 height 47
click at [1316, 447] on header "Products Show / Hide columns Add product" at bounding box center [771, 473] width 1132 height 52
click at [1299, 462] on button "Add product" at bounding box center [1274, 473] width 83 height 23
click at [1270, 674] on div "Notes (Internal)" at bounding box center [1247, 684] width 112 height 21
click at [394, 603] on div at bounding box center [401, 613] width 105 height 21
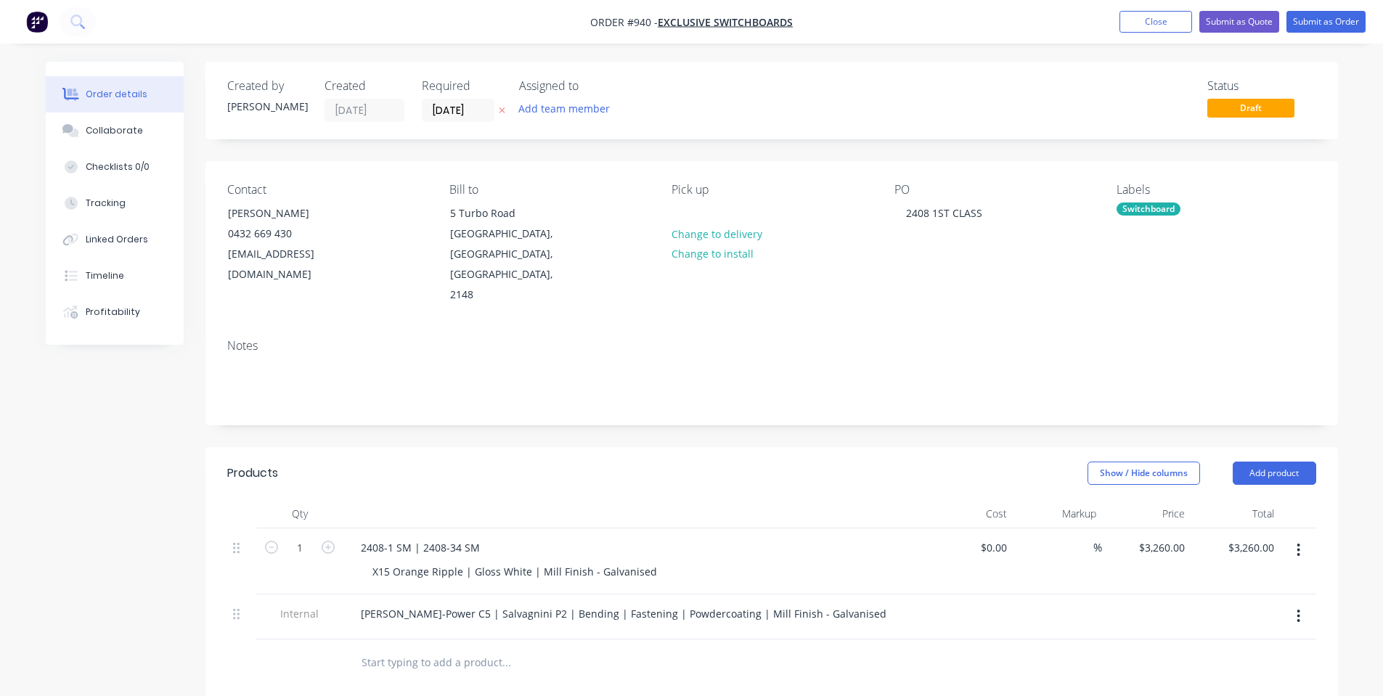
click at [632, 462] on div "Show / Hide columns Add product" at bounding box center [886, 473] width 857 height 23
click at [1322, 14] on button "Submit as Order" at bounding box center [1325, 22] width 79 height 22
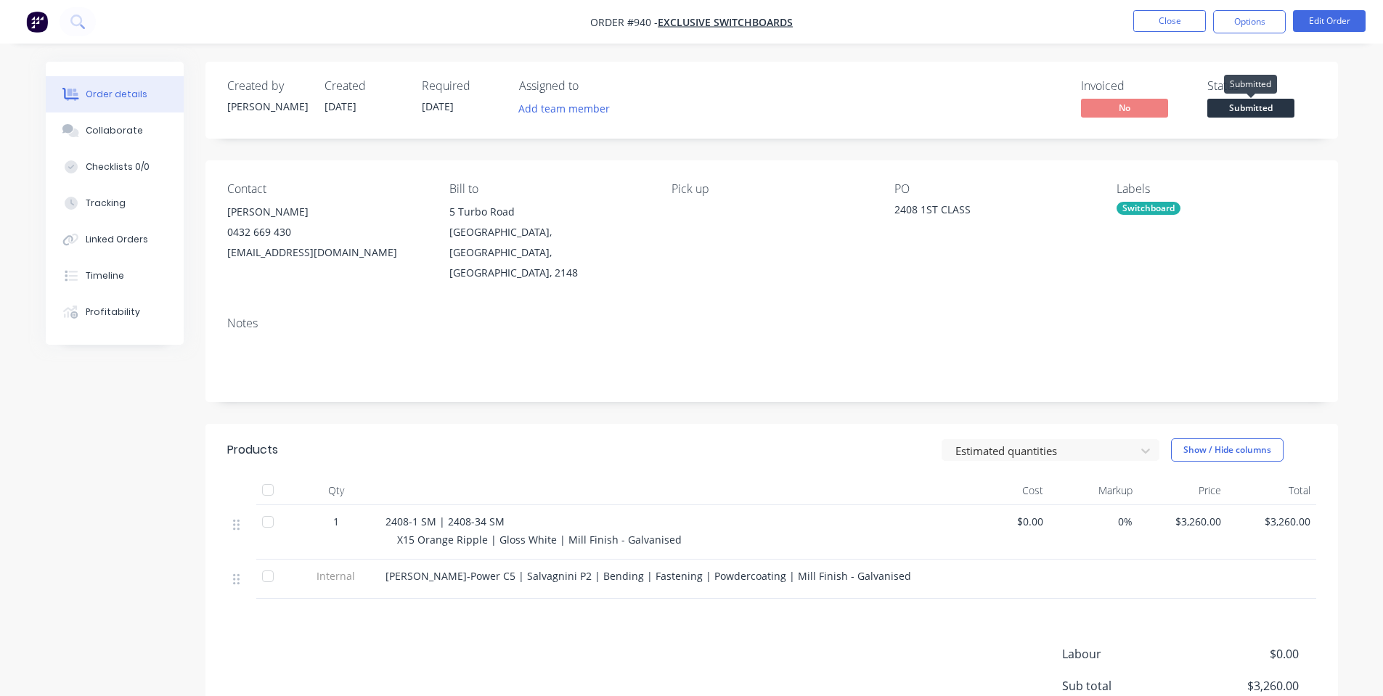
click at [1232, 110] on span "Submitted" at bounding box center [1250, 108] width 87 height 18
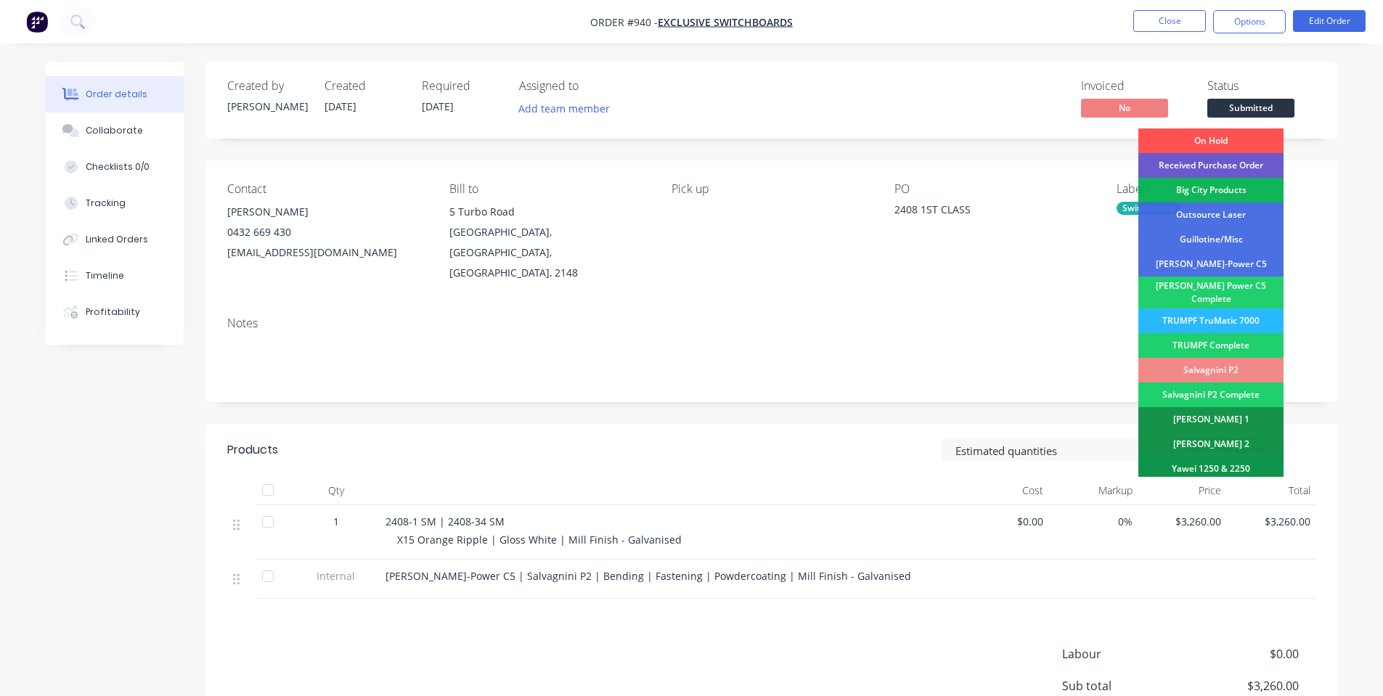
click at [1252, 168] on div "Received Purchase Order" at bounding box center [1210, 165] width 145 height 25
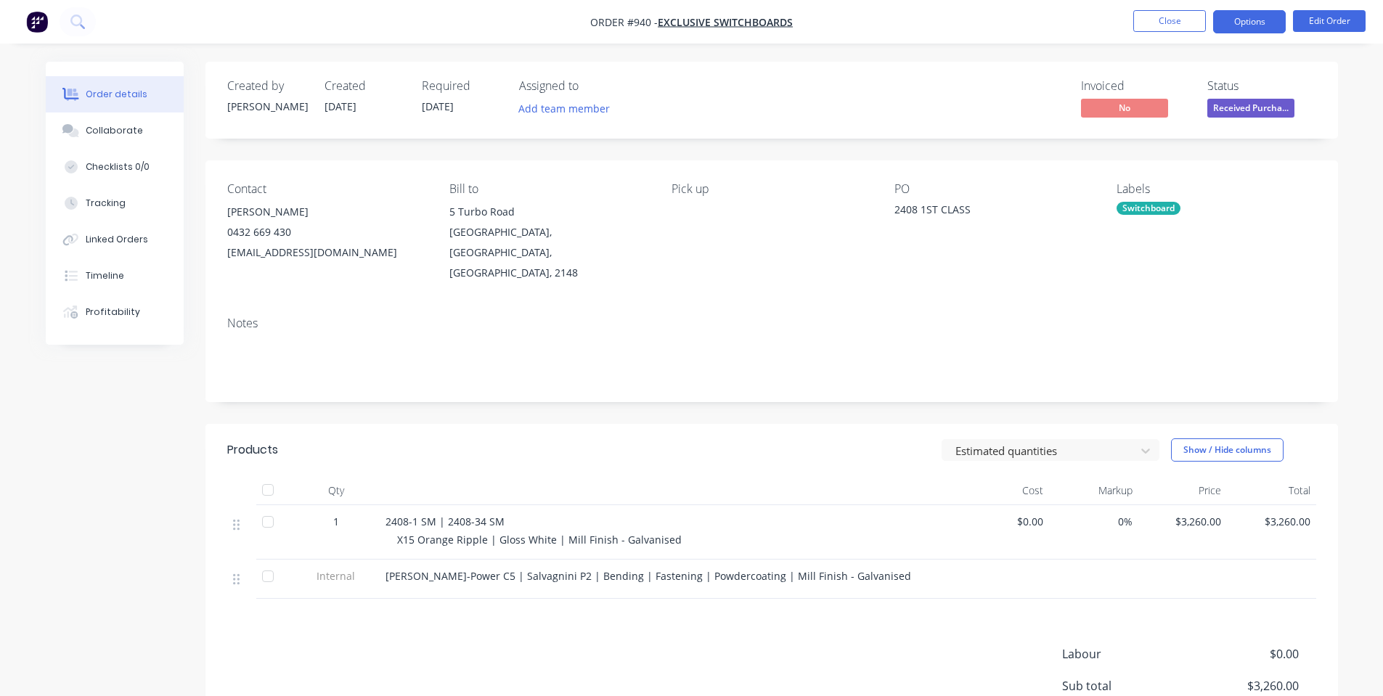
click at [1260, 23] on button "Options" at bounding box center [1249, 21] width 73 height 23
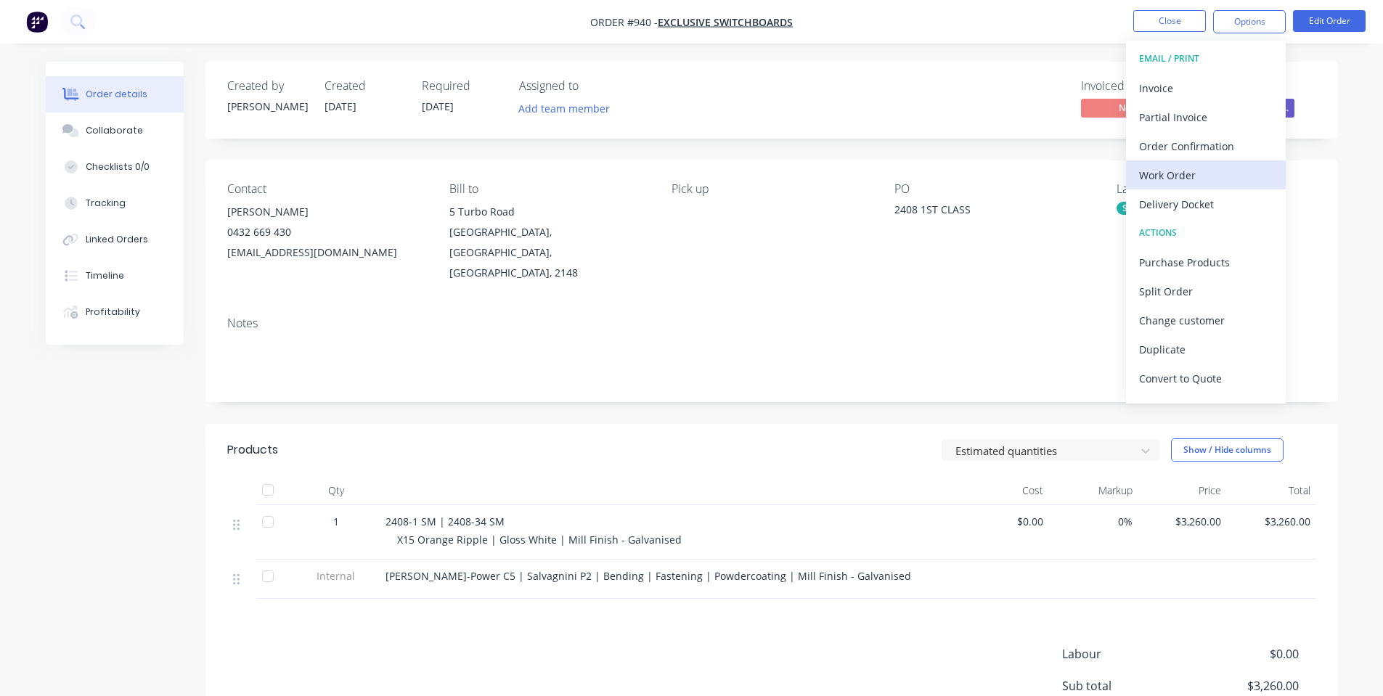
click at [1212, 175] on div "Work Order" at bounding box center [1206, 175] width 134 height 21
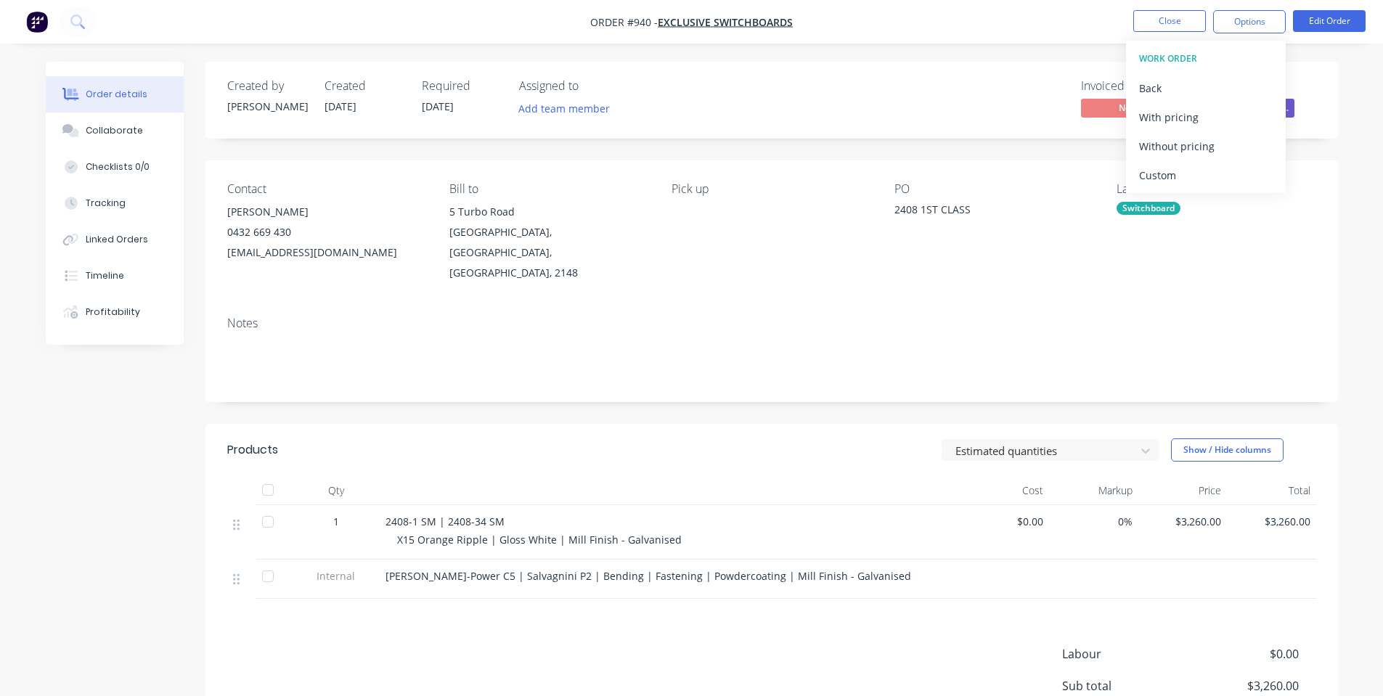
click at [1199, 143] on div "Without pricing" at bounding box center [1206, 146] width 134 height 21
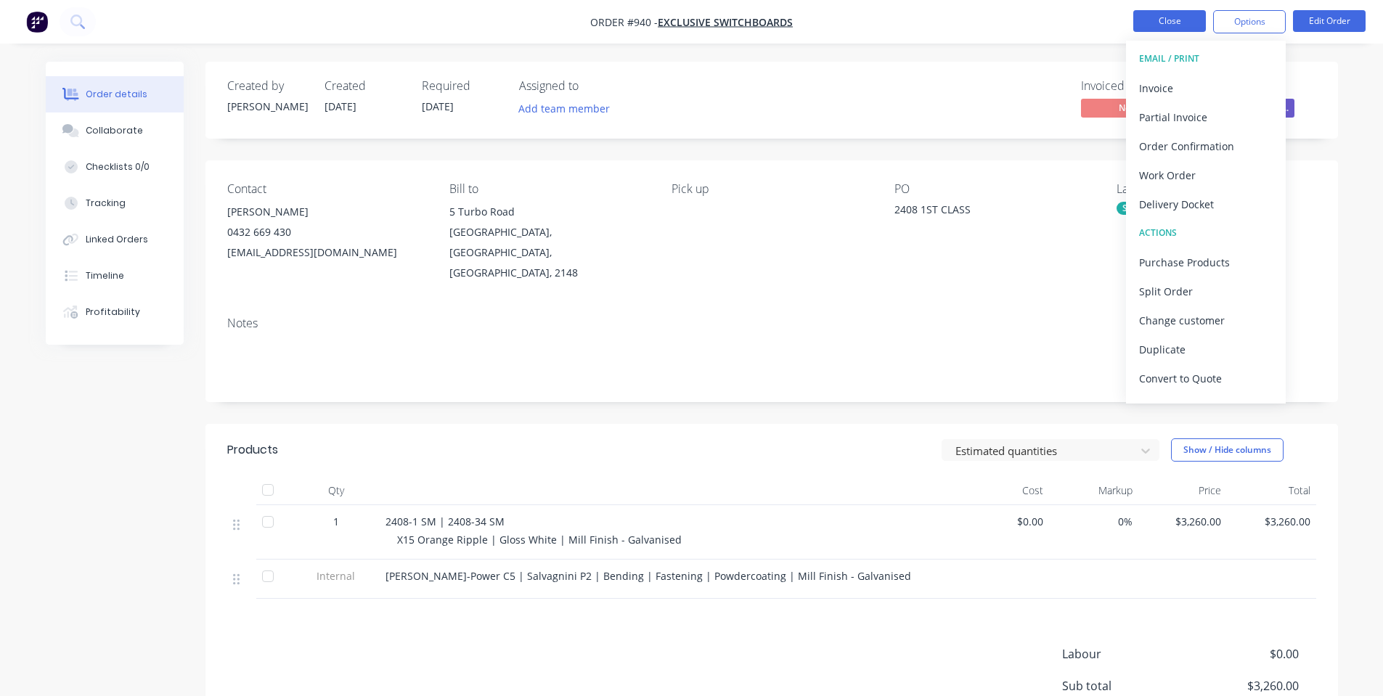
click at [1164, 26] on button "Close" at bounding box center [1169, 21] width 73 height 22
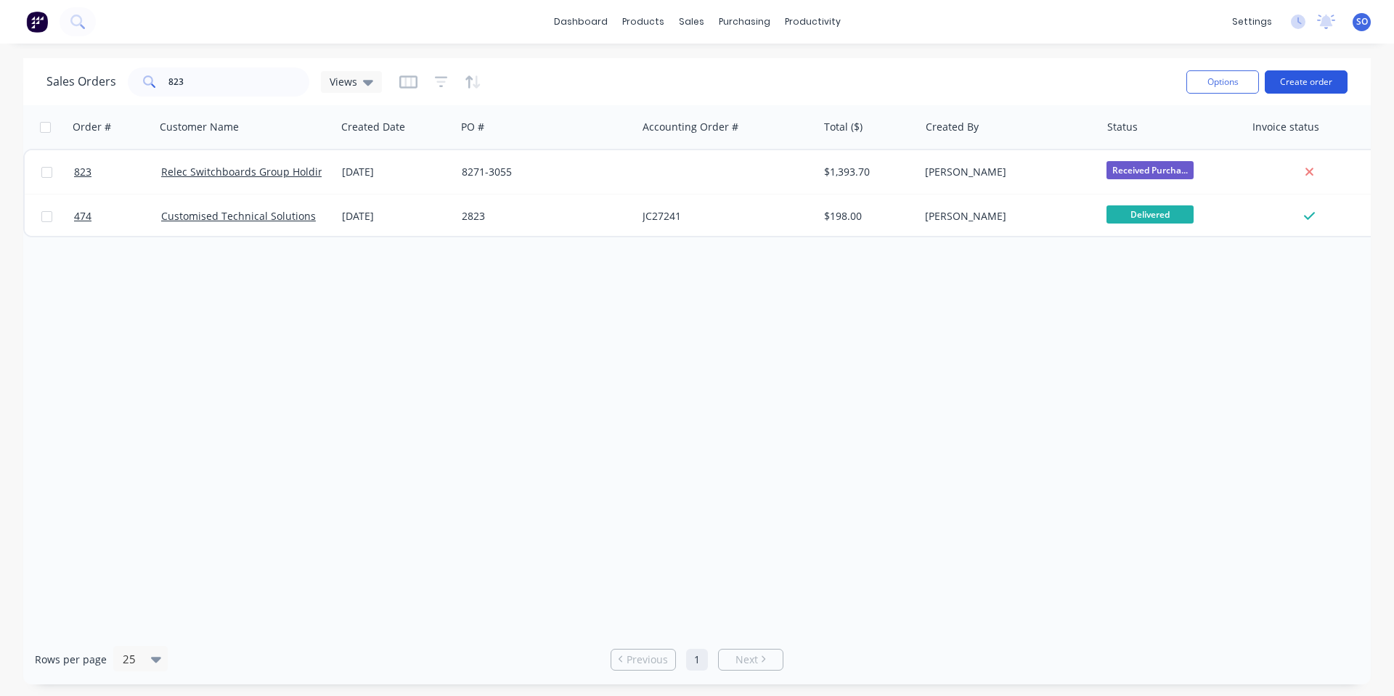
click at [1310, 84] on button "Create order" at bounding box center [1306, 81] width 83 height 23
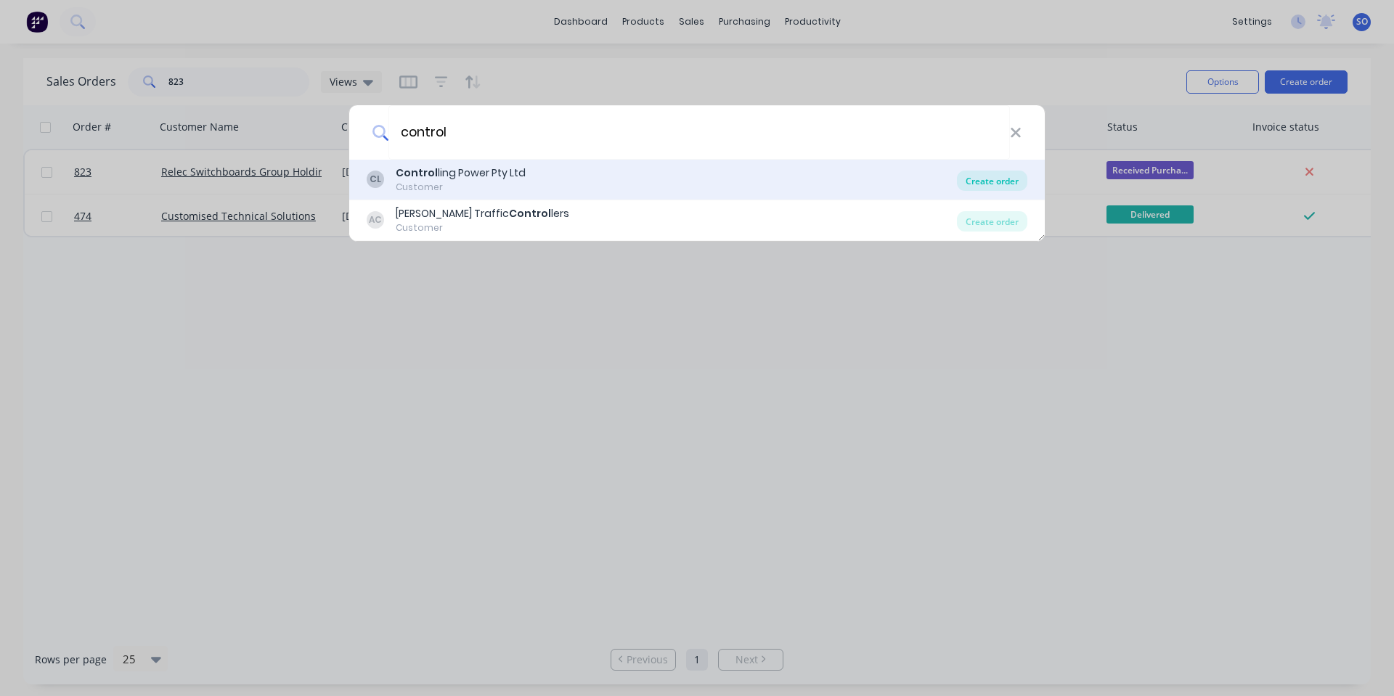
type input "control"
click at [995, 179] on div "Create order" at bounding box center [992, 181] width 70 height 20
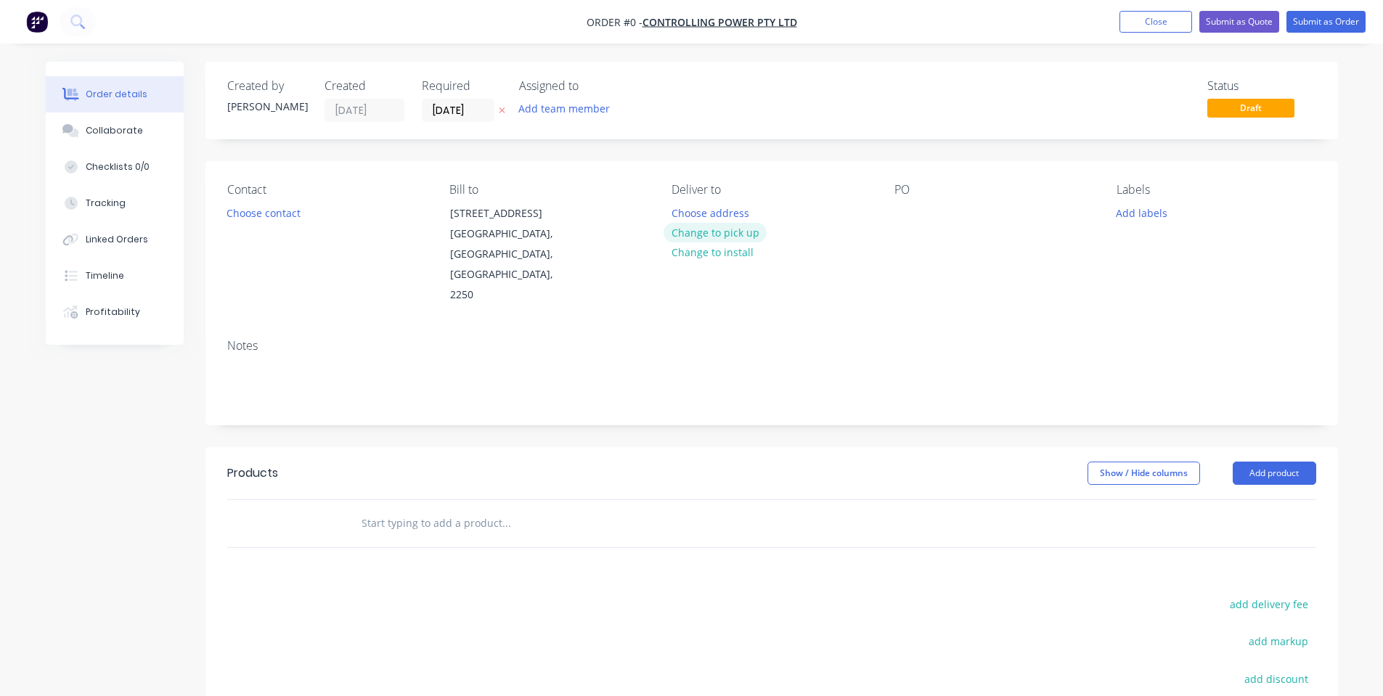
click at [702, 232] on button "Change to pick up" at bounding box center [714, 233] width 103 height 20
click at [265, 211] on button "Choose contact" at bounding box center [262, 213] width 89 height 20
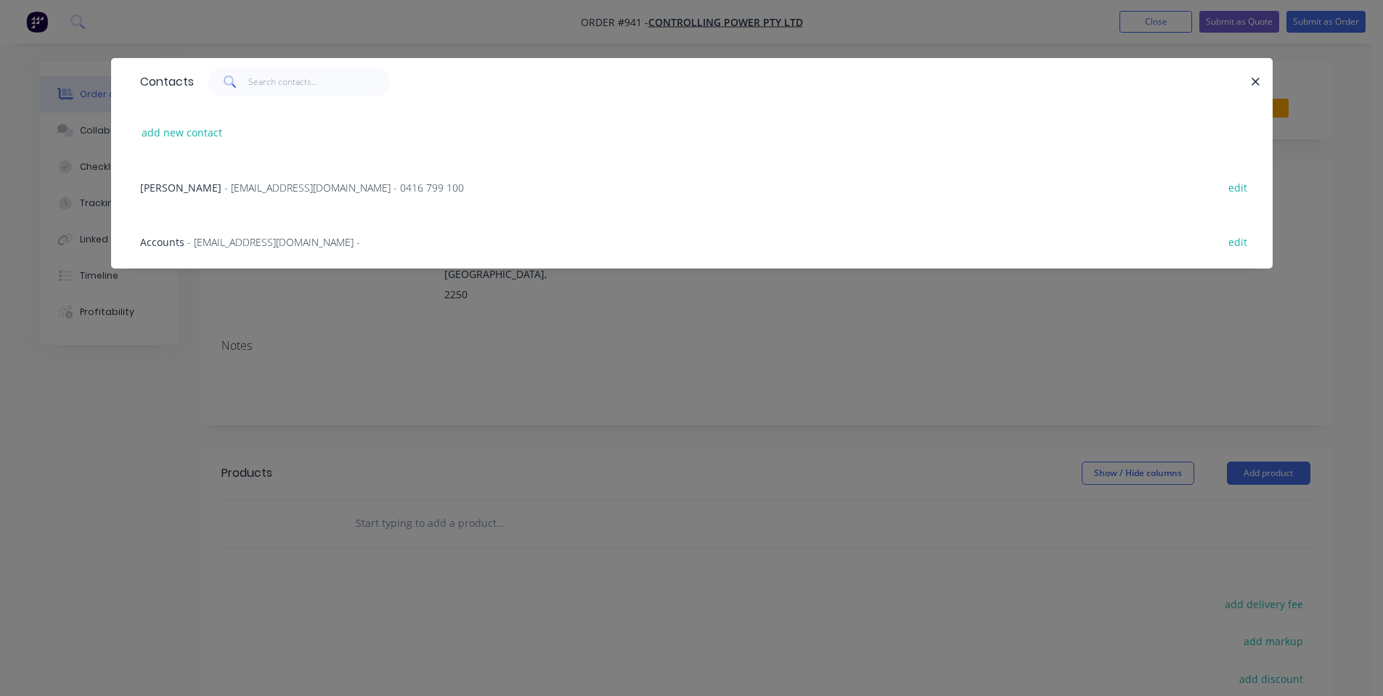
click at [256, 184] on span "- [EMAIL_ADDRESS][DOMAIN_NAME] - 0416 799 100" at bounding box center [344, 188] width 240 height 14
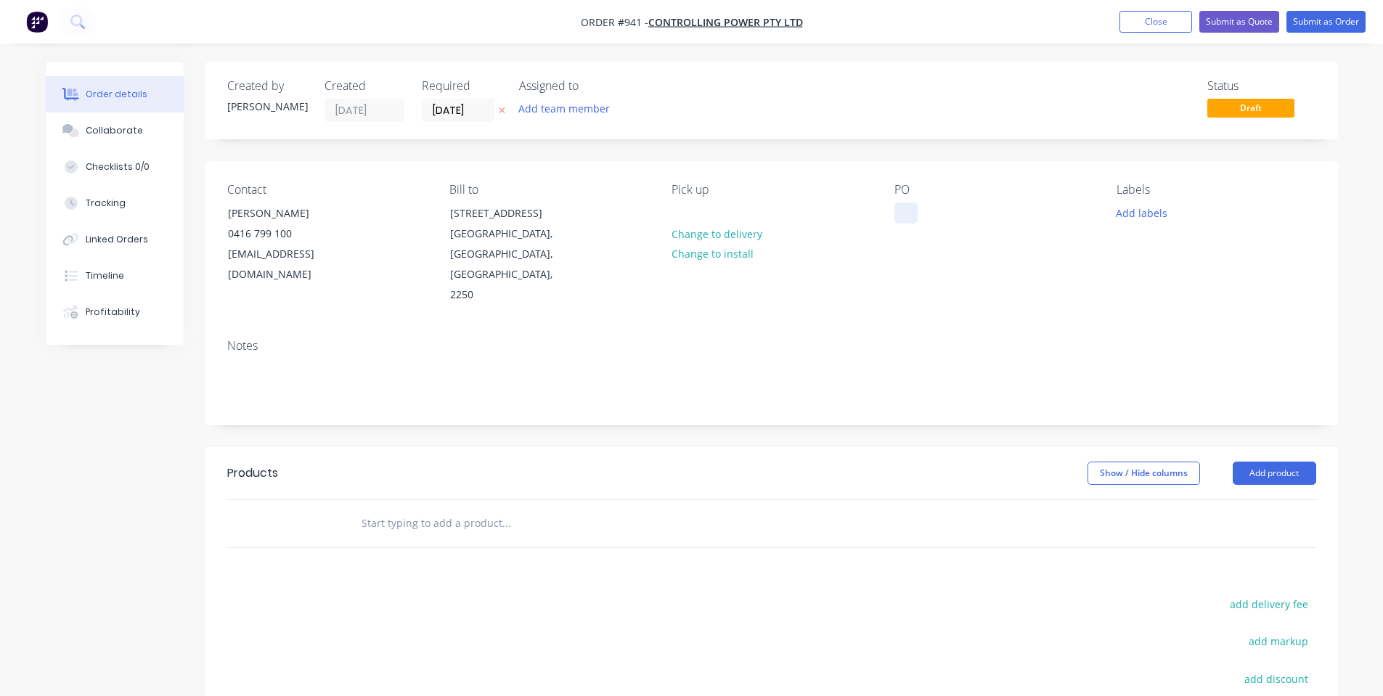
click at [906, 218] on div at bounding box center [905, 213] width 23 height 21
click at [1163, 218] on button "Add labels" at bounding box center [1141, 213] width 67 height 20
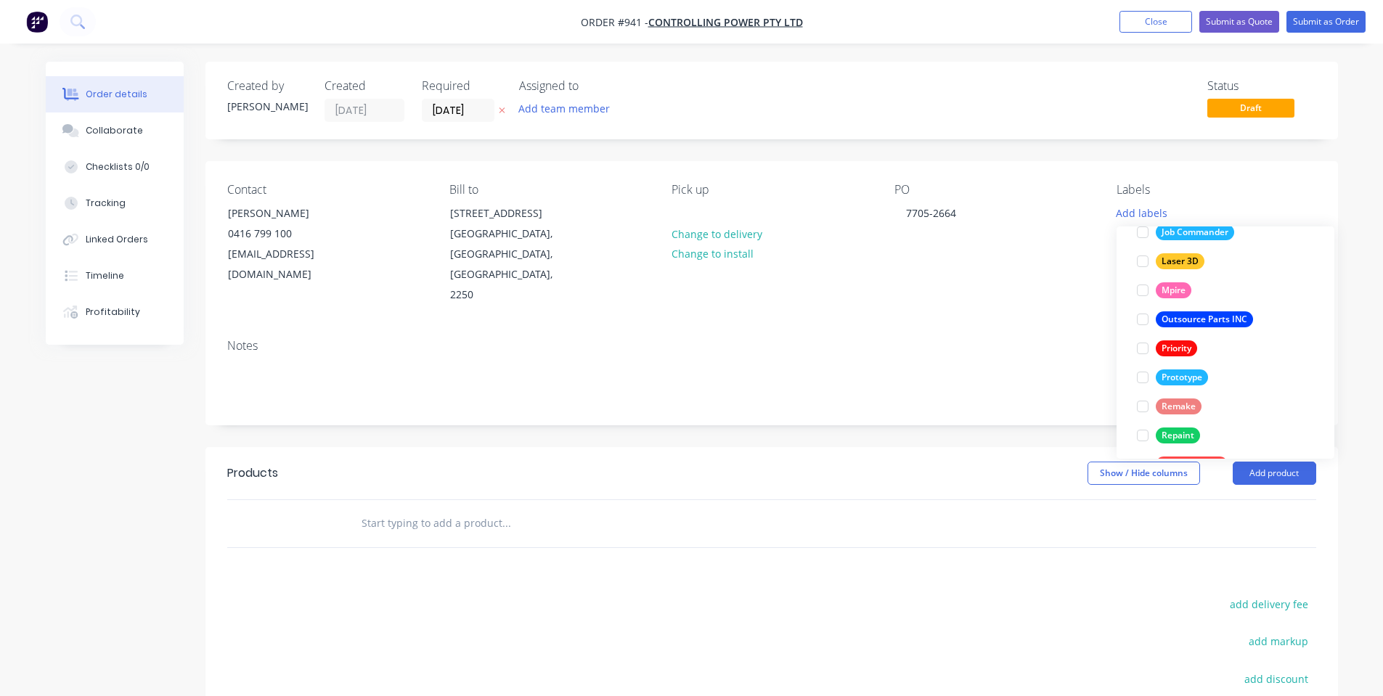
scroll to position [407, 0]
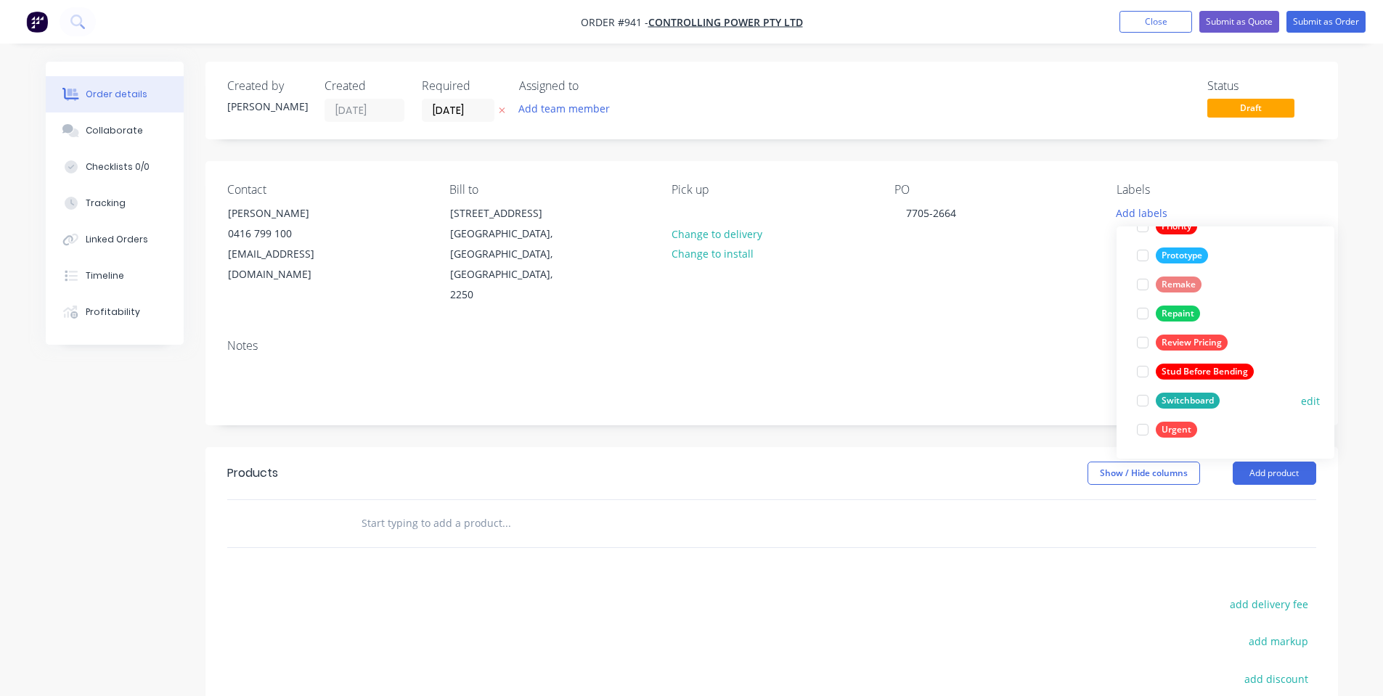
click at [1201, 407] on div "Switchboard" at bounding box center [1188, 401] width 64 height 16
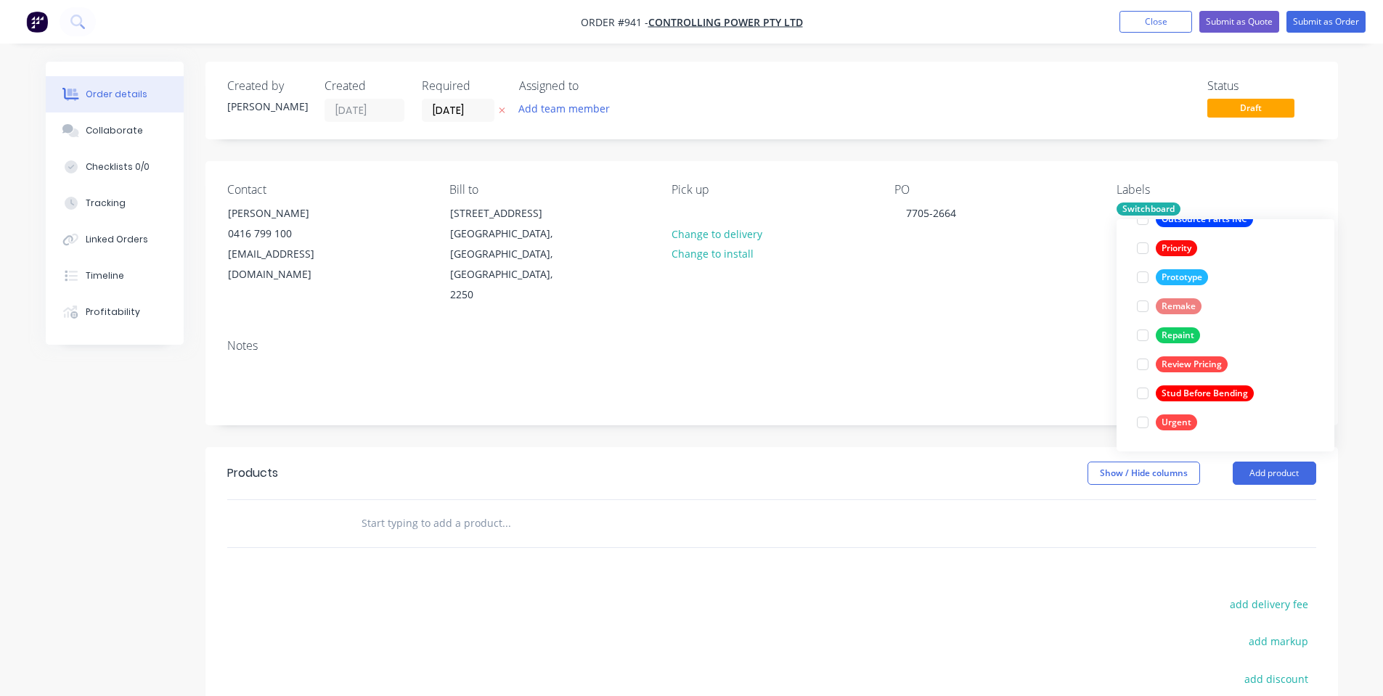
scroll to position [0, 0]
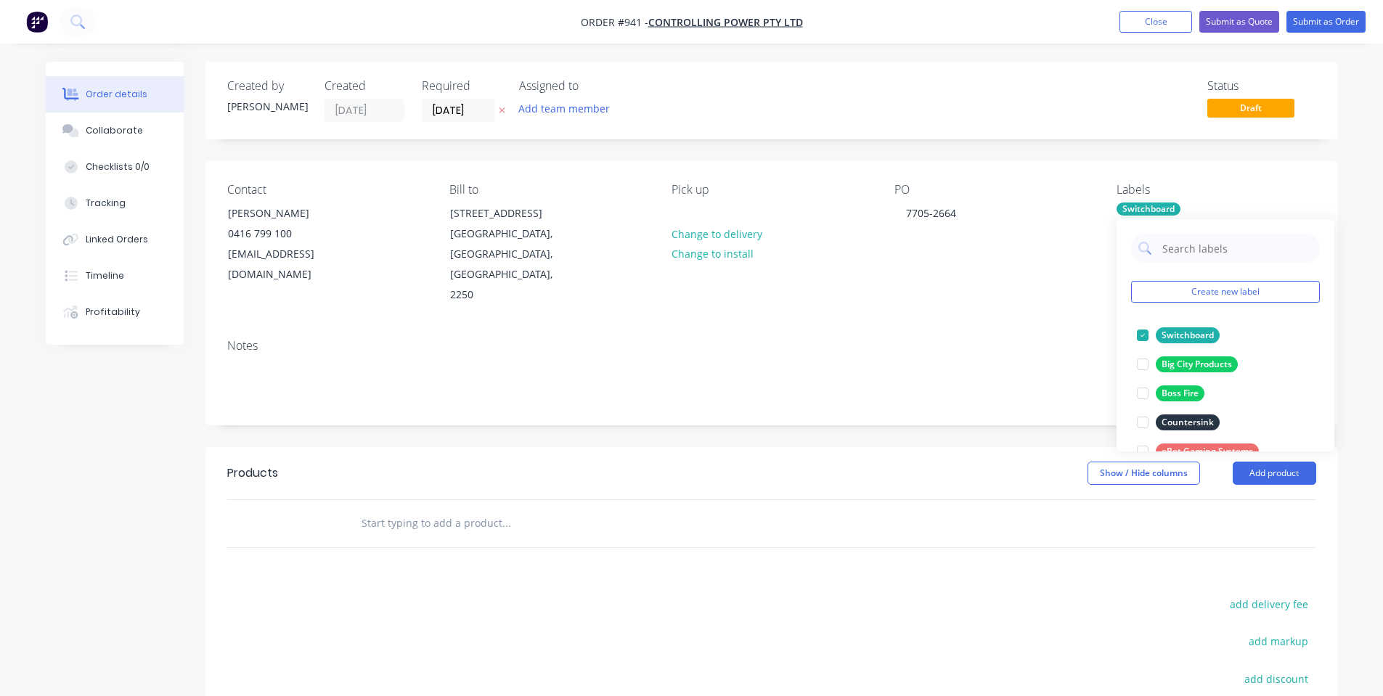
click at [1031, 334] on div "Notes" at bounding box center [771, 375] width 1132 height 97
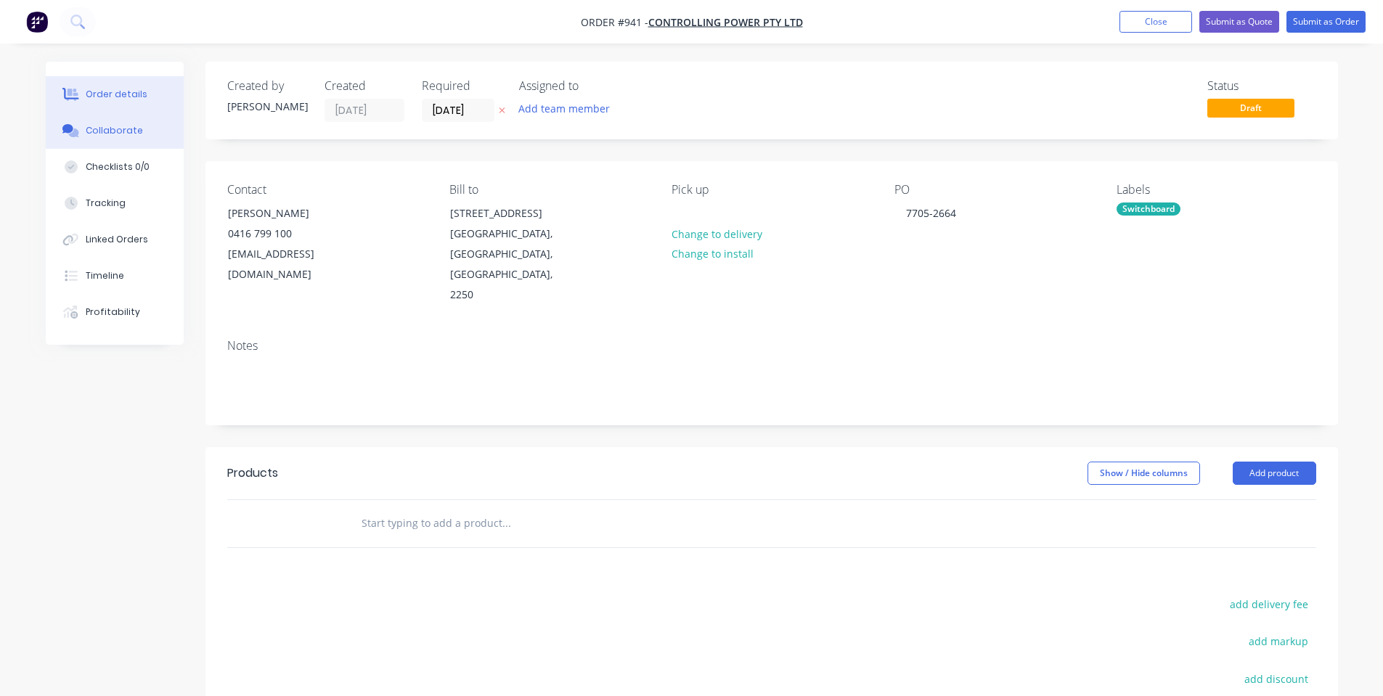
drag, startPoint x: 135, startPoint y: 116, endPoint x: 113, endPoint y: 126, distance: 24.7
click at [135, 118] on button "Collaborate" at bounding box center [115, 131] width 138 height 36
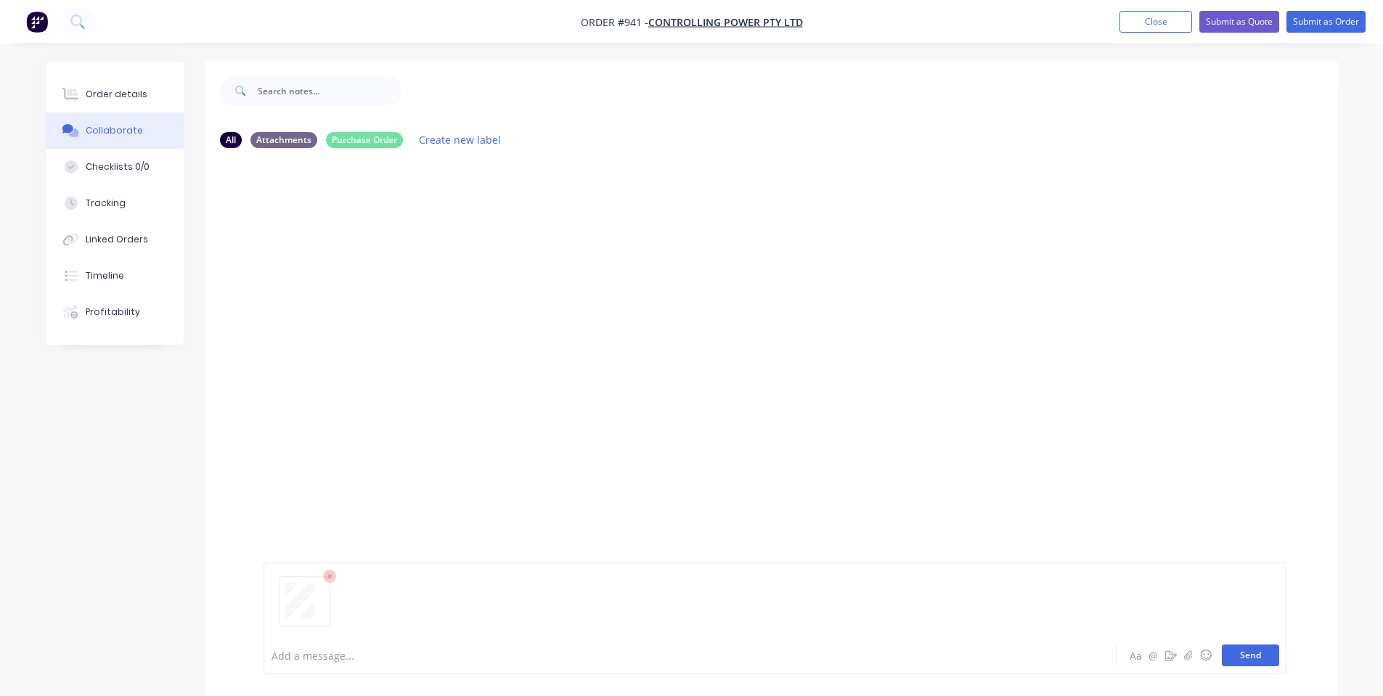
click at [1241, 646] on button "Send" at bounding box center [1250, 656] width 57 height 22
click at [1262, 661] on button "Send" at bounding box center [1250, 656] width 57 height 22
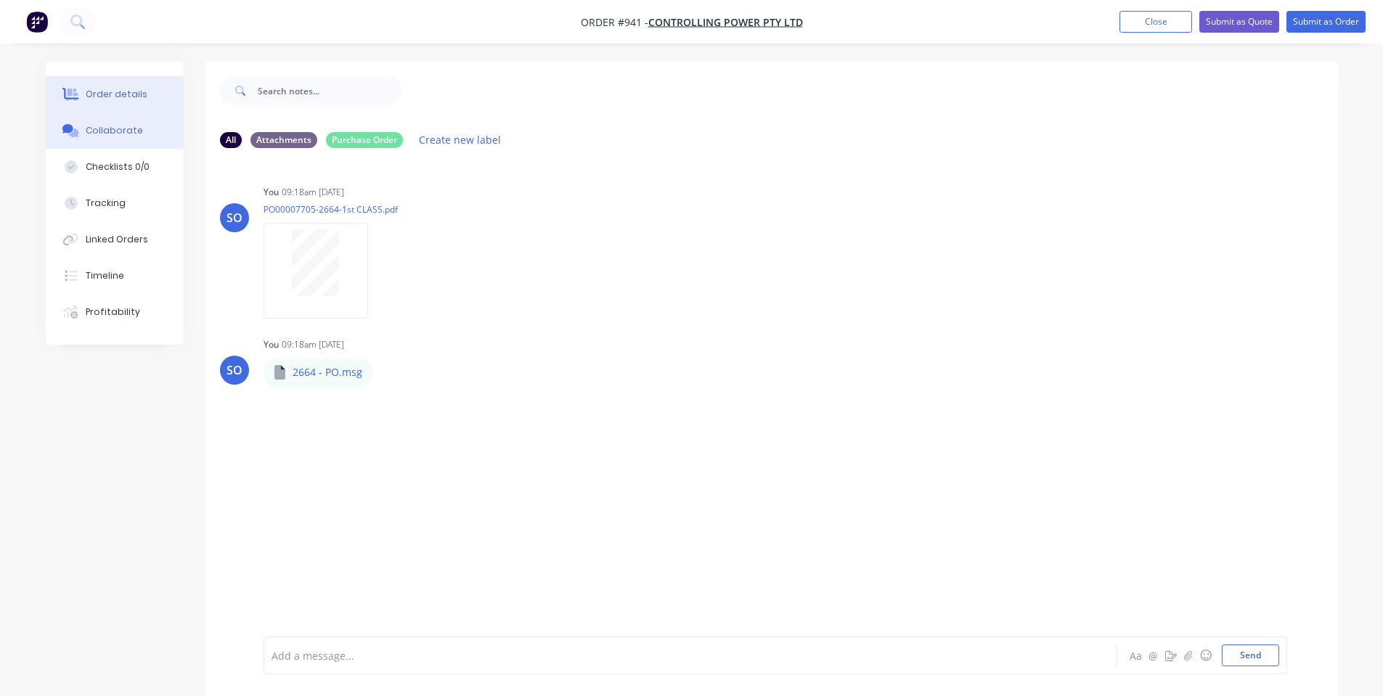
click at [135, 87] on button "Order details" at bounding box center [115, 94] width 138 height 36
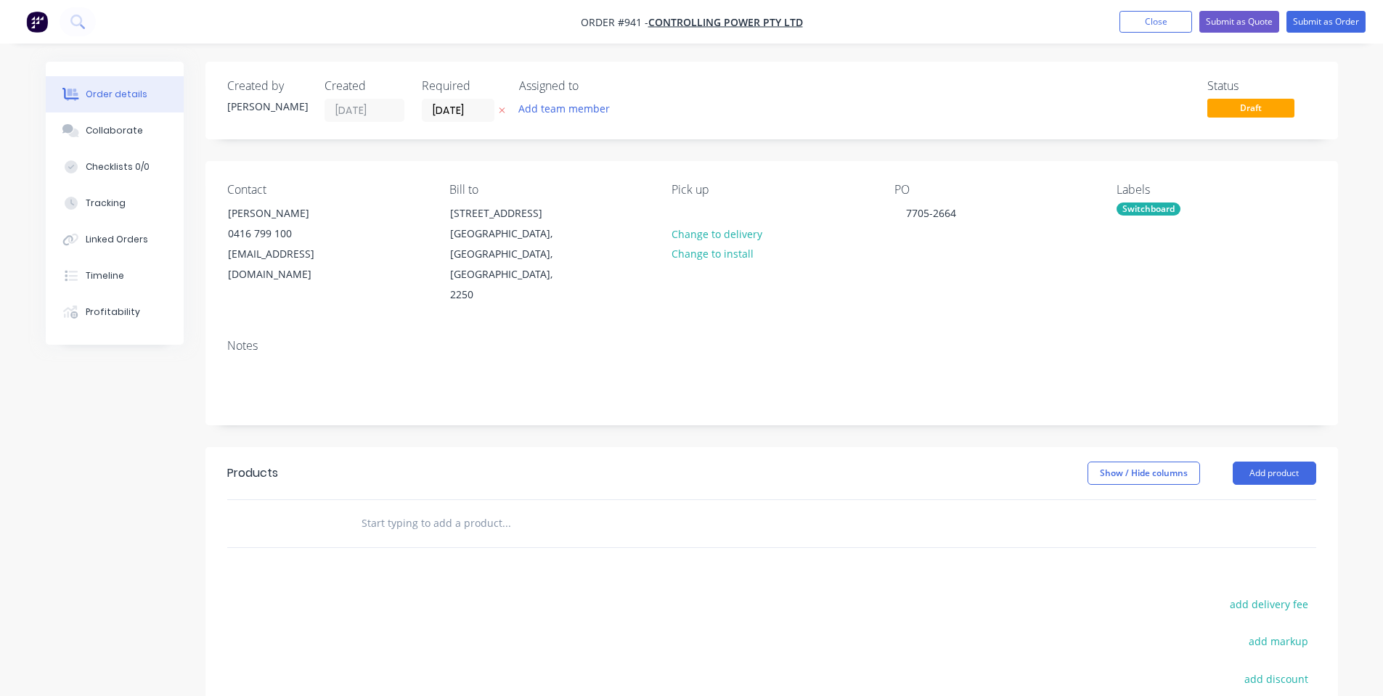
click at [467, 462] on div "Show / Hide columns Add product" at bounding box center [886, 473] width 857 height 23
click at [467, 531] on div "Products Show / Hide columns Add product add delivery fee add markup add discou…" at bounding box center [771, 671] width 1132 height 449
click at [462, 519] on div at bounding box center [604, 523] width 523 height 47
click at [458, 511] on input "text" at bounding box center [506, 523] width 290 height 29
paste input "GLND1200_700_AL_2664"
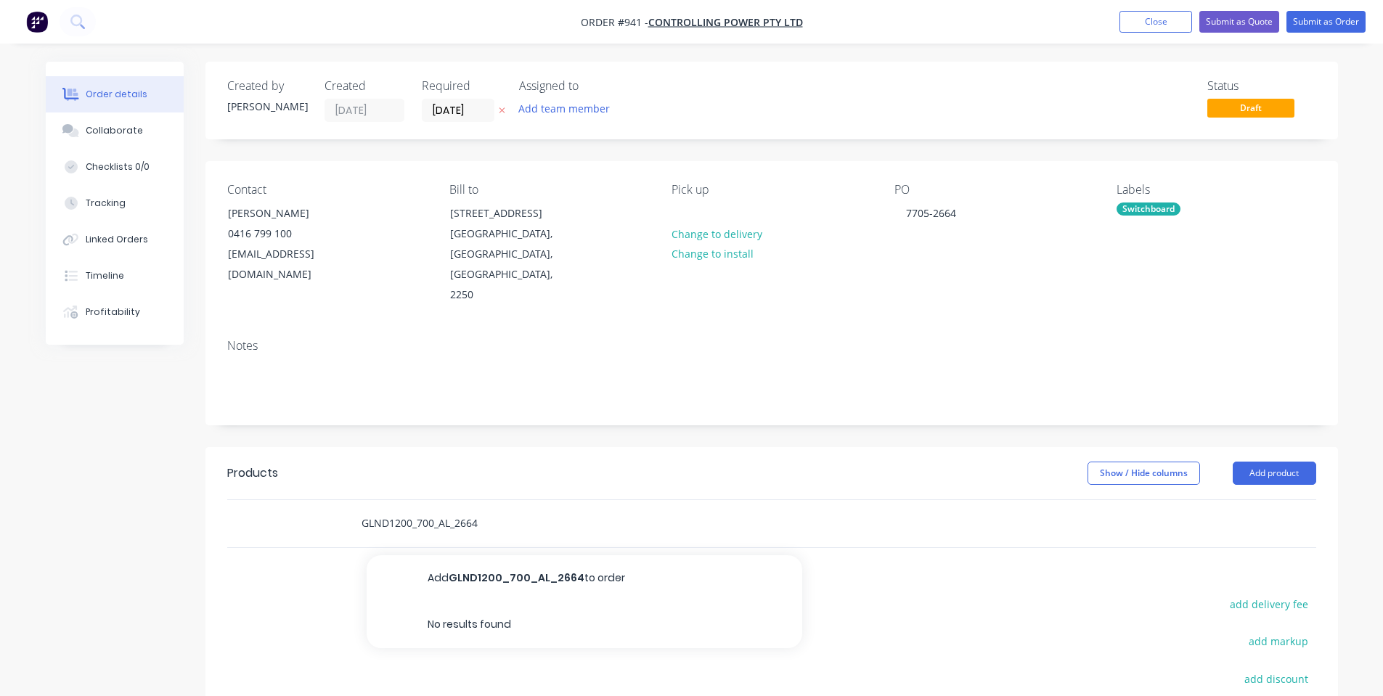
type input "GLND1200_700_AL_2664"
click at [475, 570] on button "Add GLND1200_700_AL_2664 to order" at bounding box center [585, 578] width 436 height 46
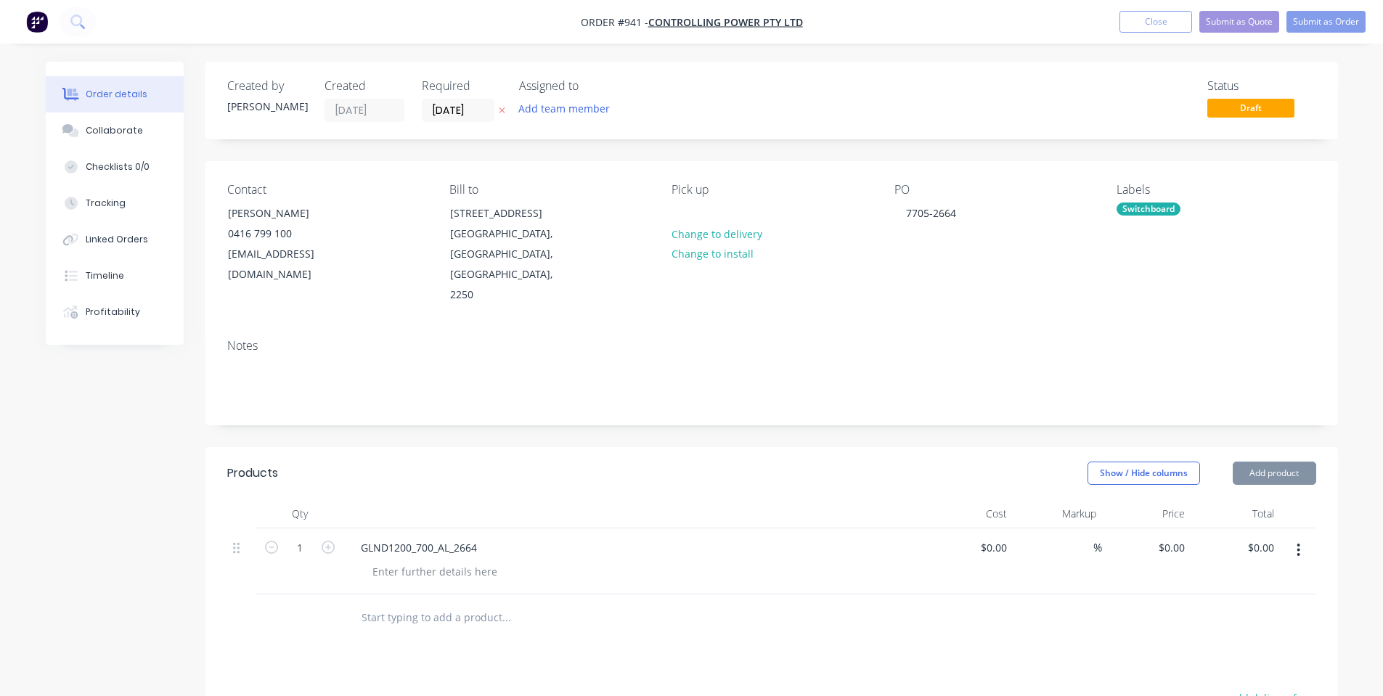
click at [548, 447] on header "Products Show / Hide columns Add product" at bounding box center [771, 473] width 1132 height 52
click at [464, 603] on input "text" at bounding box center [506, 617] width 290 height 29
paste input "GLND1200_440_AL_2664"
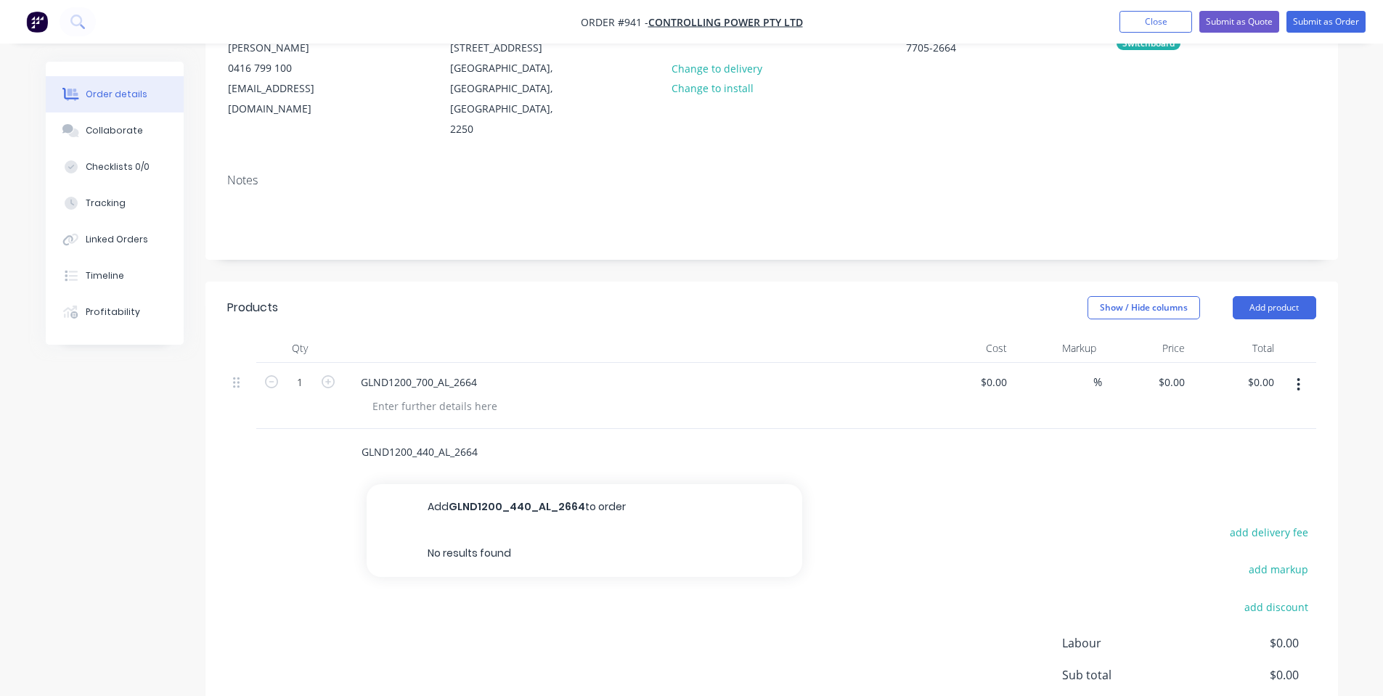
scroll to position [194, 0]
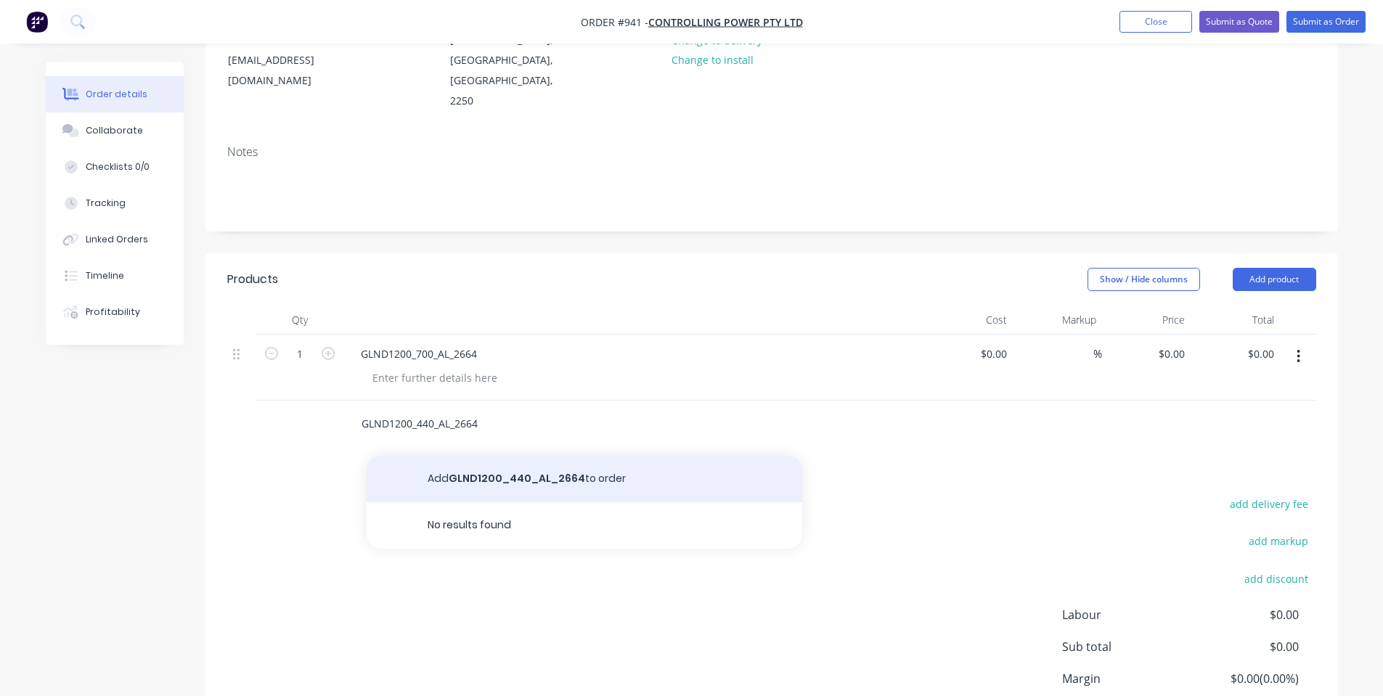
type input "GLND1200_440_AL_2664"
click at [487, 456] on button "Add GLND1200_440_AL_2664 to order" at bounding box center [585, 479] width 436 height 46
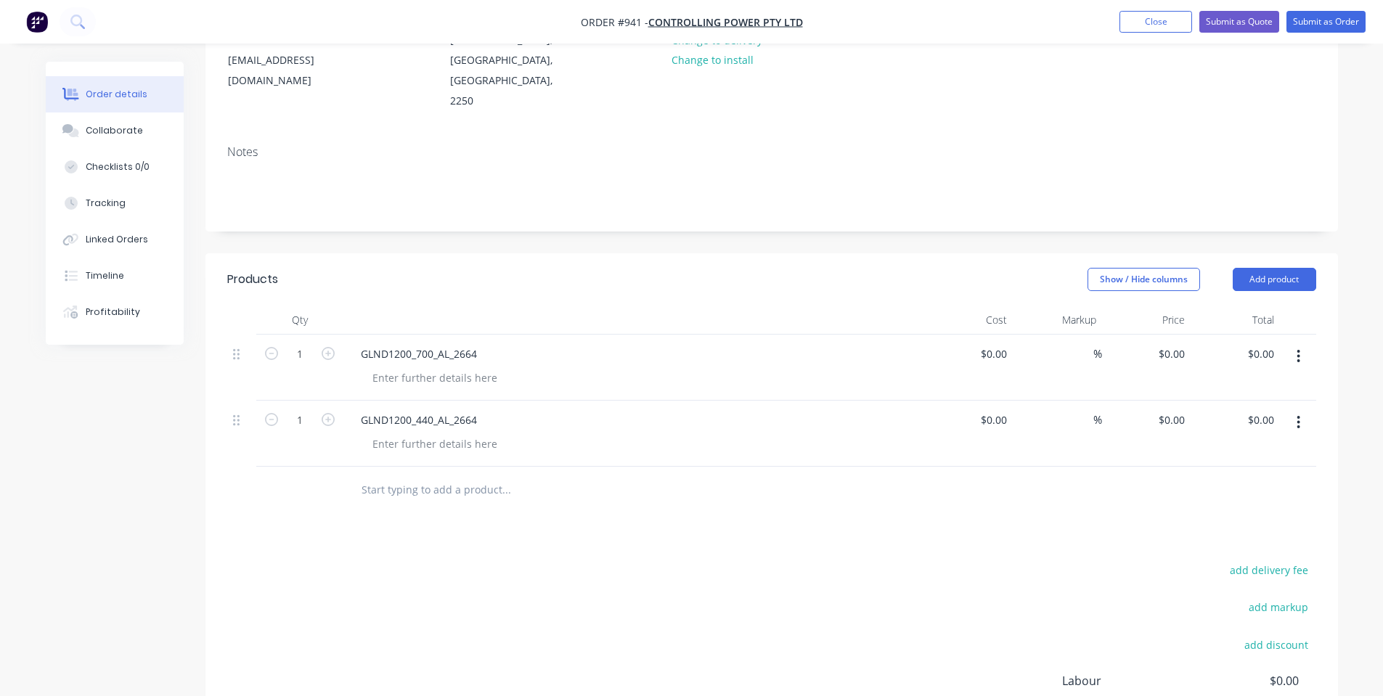
click at [510, 475] on input "text" at bounding box center [506, 489] width 290 height 29
paste input "GLND800_700_AL_2664"
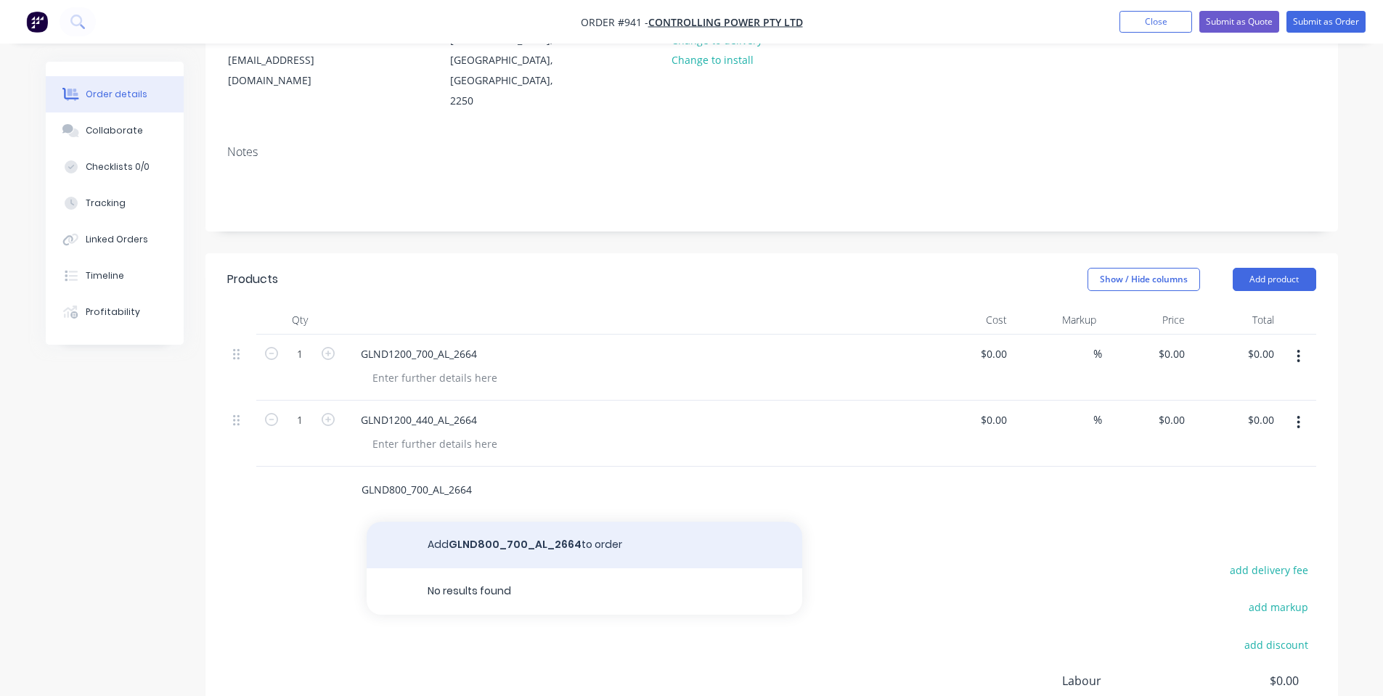
type input "GLND800_700_AL_2664"
click at [502, 522] on button "Add GLND800_700_AL_2664 to order" at bounding box center [585, 545] width 436 height 46
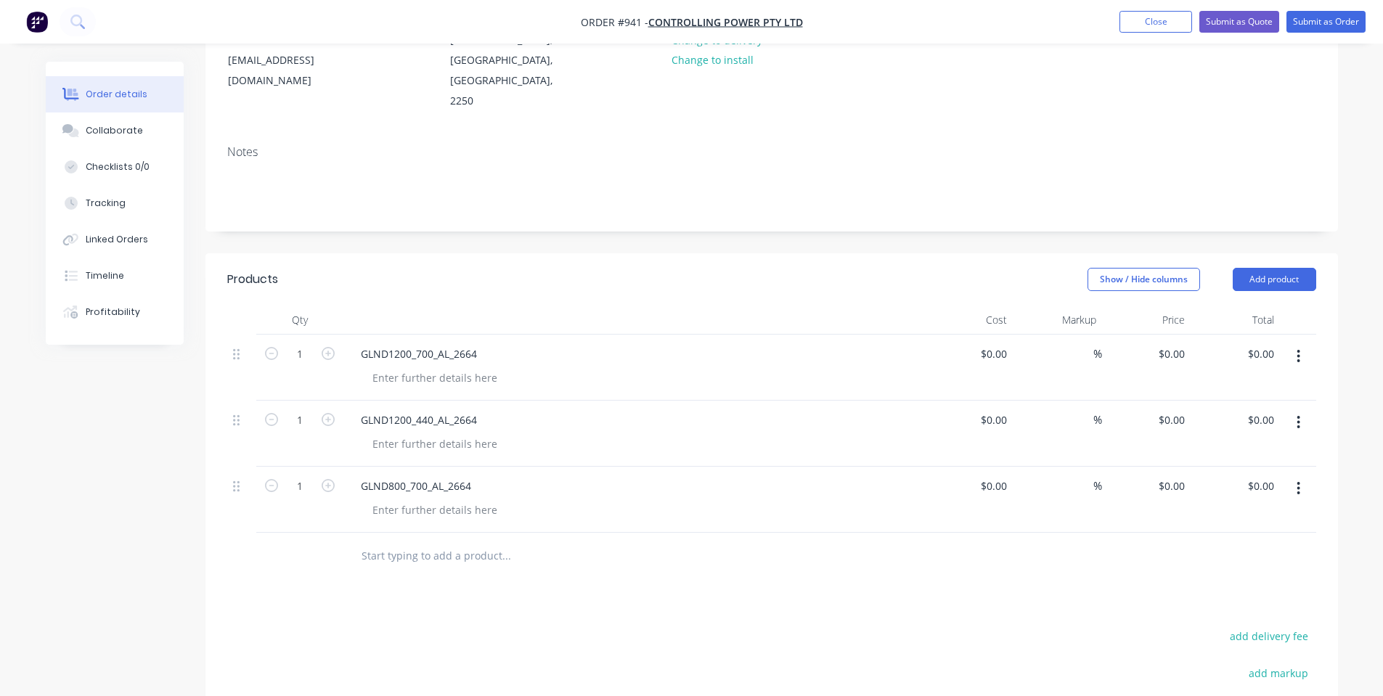
click at [420, 546] on input "text" at bounding box center [506, 556] width 290 height 29
paste input "1628.3_GLND800_440 5mm AL"
type input "1628.3_GLND800_440 5mm AL"
click at [425, 593] on button "Add 1628.3_GLND800_440 5mm AL to order" at bounding box center [585, 611] width 436 height 46
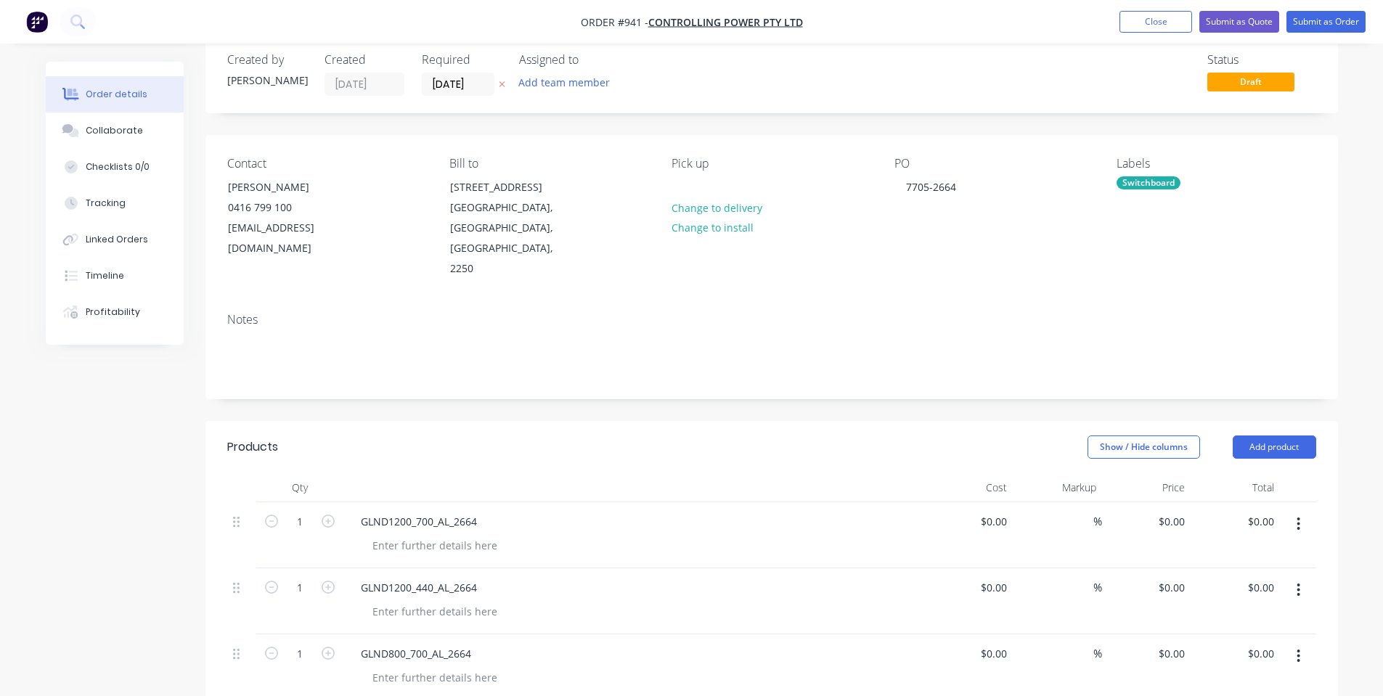
scroll to position [0, 0]
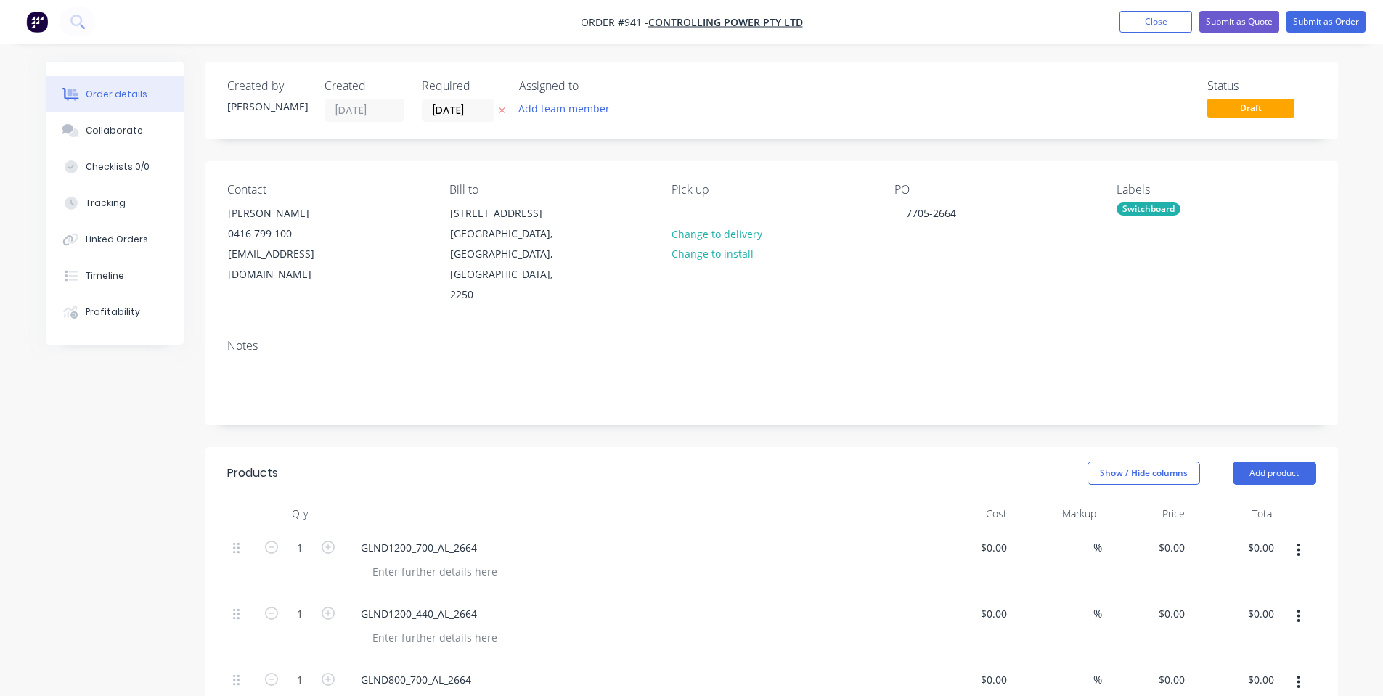
click at [568, 147] on div "Created by [PERSON_NAME] Created [DATE] Required [DATE] Assigned to Add team me…" at bounding box center [771, 625] width 1132 height 1127
drag, startPoint x: 192, startPoint y: 52, endPoint x: 192, endPoint y: 60, distance: 7.3
click at [192, 53] on div "Order details Collaborate Checklists 0/0 Tracking Linked Orders Timeline Profit…" at bounding box center [691, 605] width 1383 height 1210
